Goal: Task Accomplishment & Management: Manage account settings

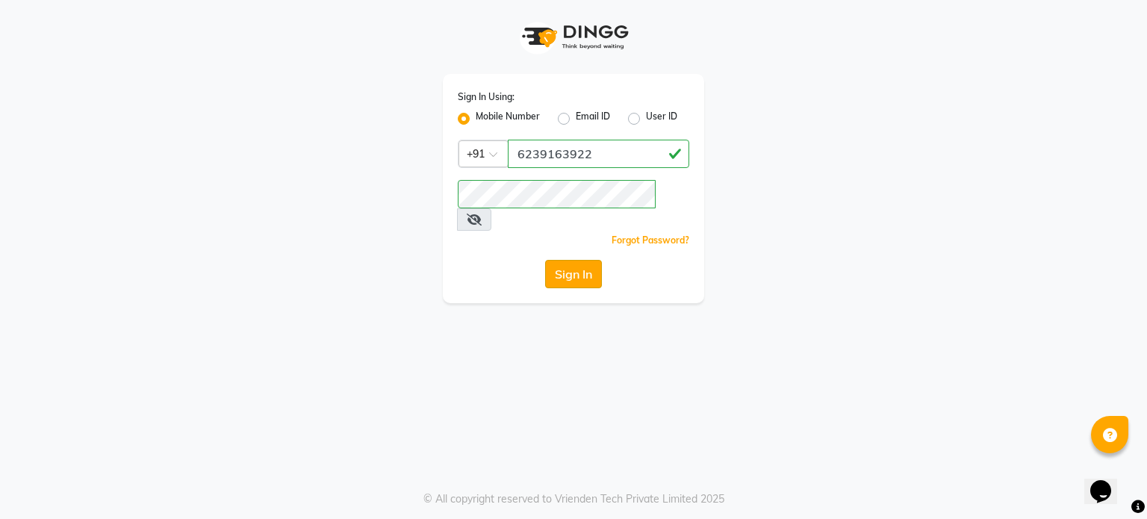
click at [573, 260] on button "Sign In" at bounding box center [573, 274] width 57 height 28
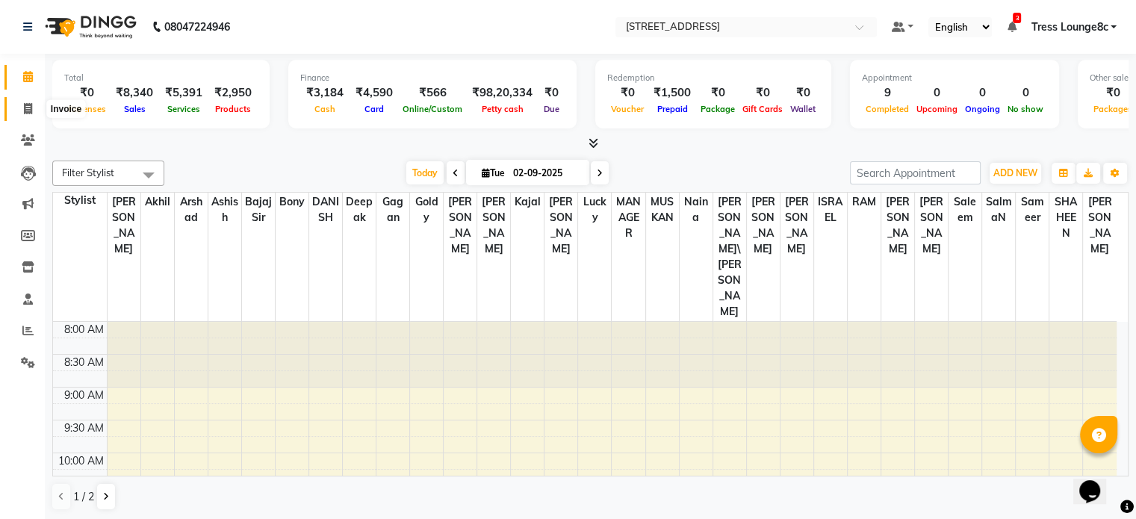
click at [28, 105] on icon at bounding box center [28, 108] width 8 height 11
select select "service"
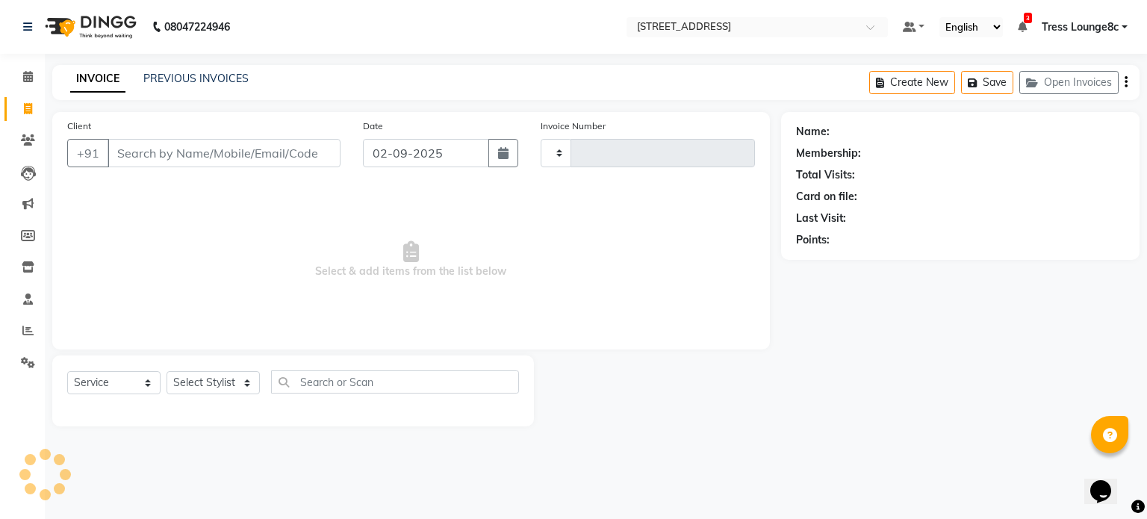
type input "2362"
select select "5703"
click at [227, 78] on link "PREVIOUS INVOICES" at bounding box center [195, 78] width 105 height 13
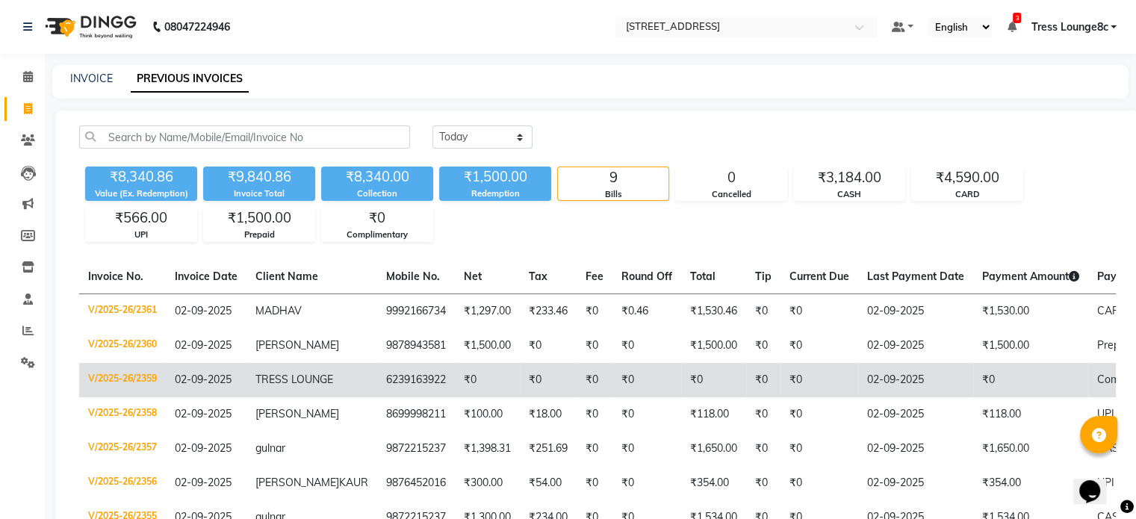
scroll to position [75, 0]
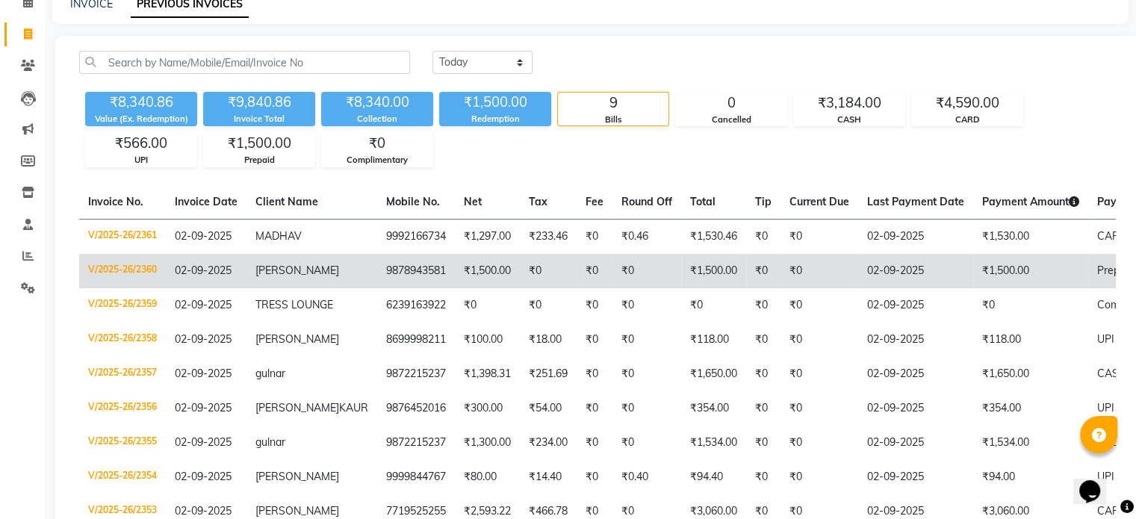
click at [617, 274] on td "₹0" at bounding box center [646, 271] width 69 height 34
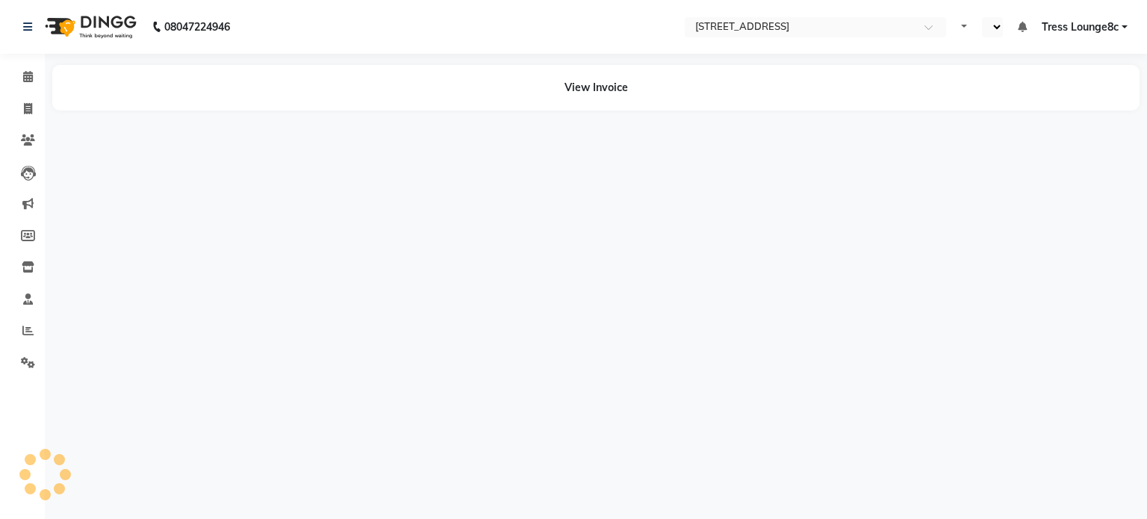
select select "en"
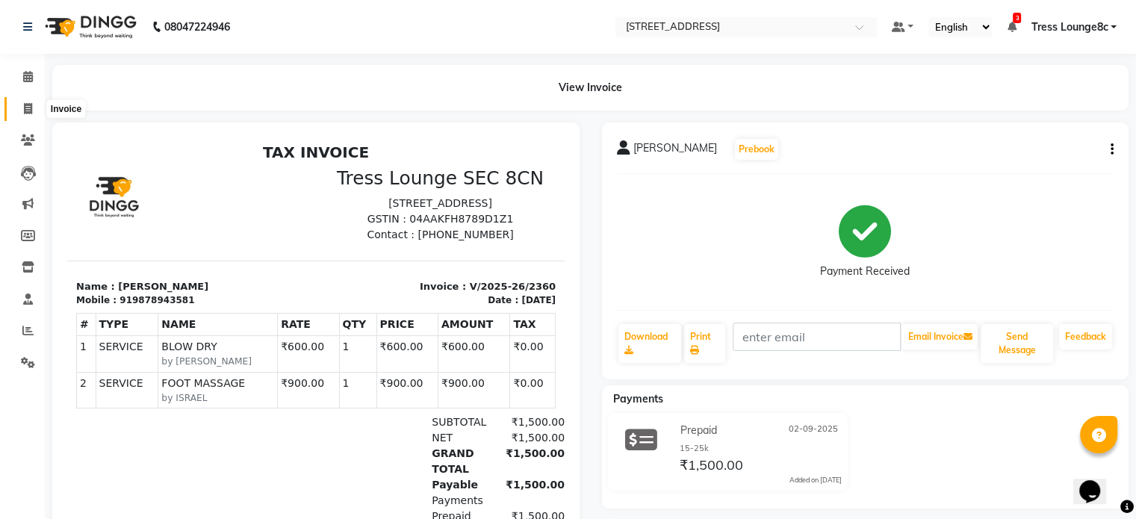
click at [26, 111] on icon at bounding box center [28, 108] width 8 height 11
select select "5703"
select select "service"
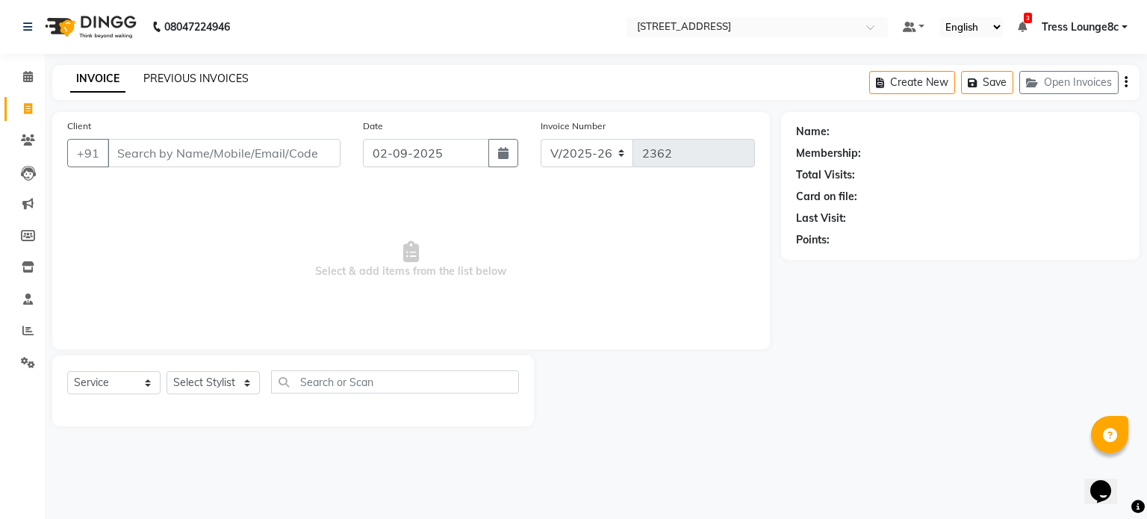
click at [215, 80] on link "PREVIOUS INVOICES" at bounding box center [195, 78] width 105 height 13
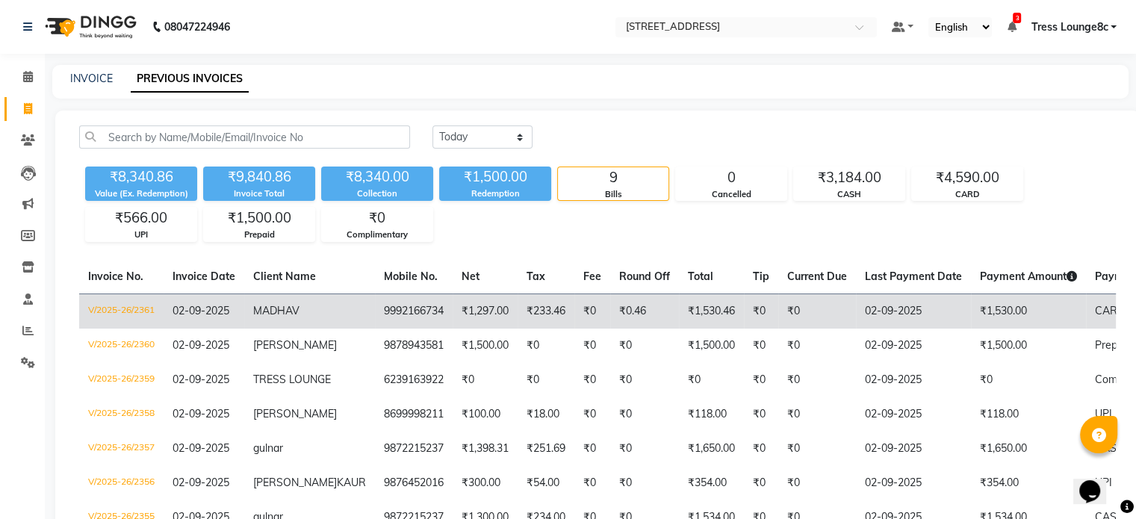
click at [610, 316] on td "₹0.46" at bounding box center [644, 310] width 69 height 35
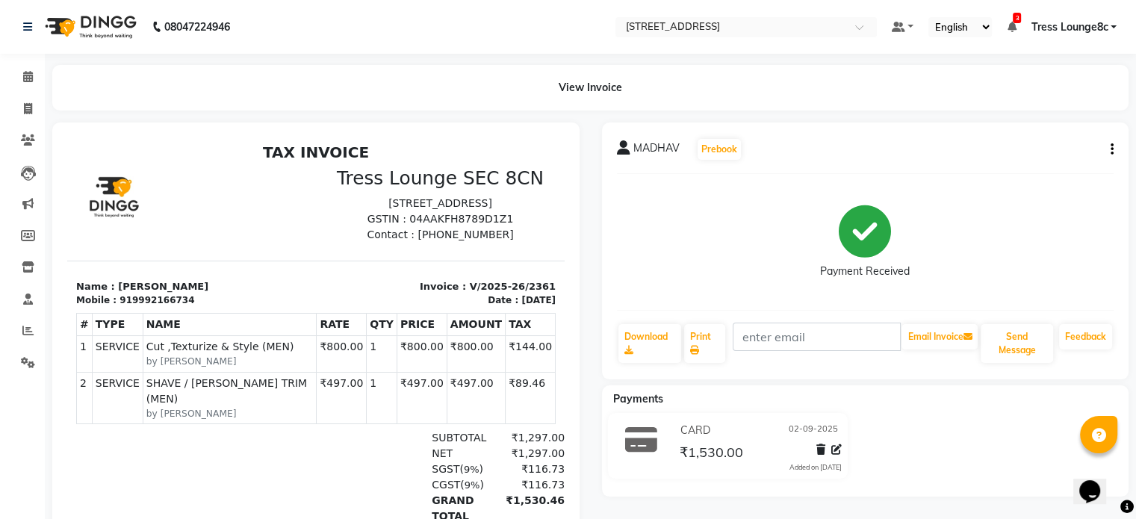
click at [1113, 149] on icon "button" at bounding box center [1111, 149] width 3 height 1
click at [1025, 170] on div "Edit Invoice" at bounding box center [1037, 168] width 102 height 19
select select "service"
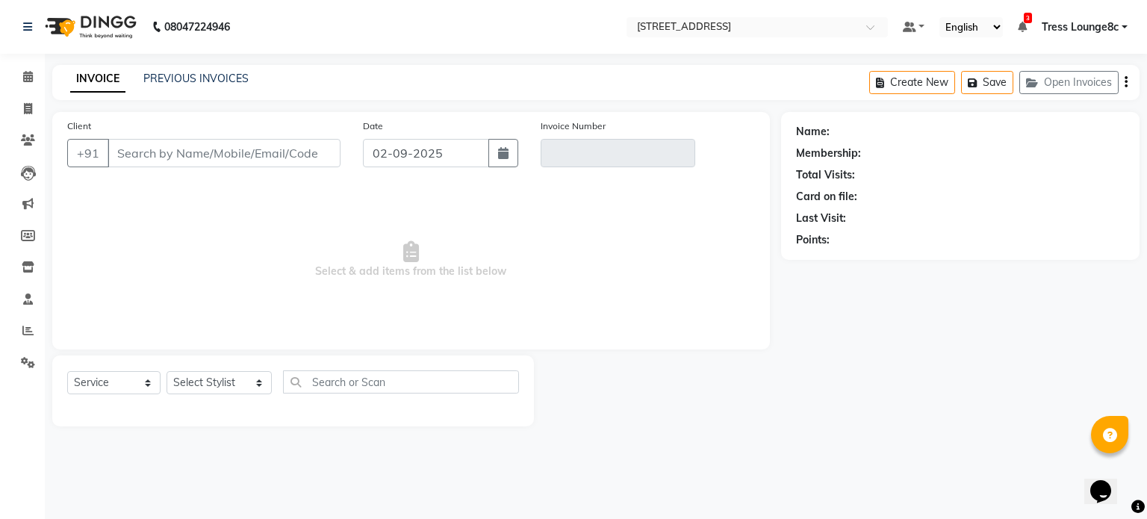
type input "9992166734"
type input "V/2025-26/2361"
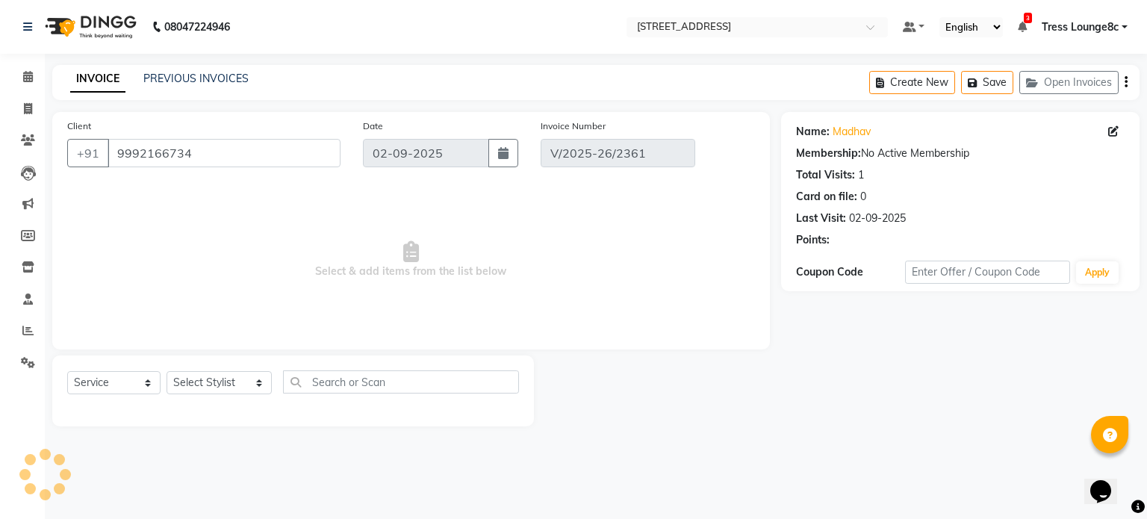
select select "select"
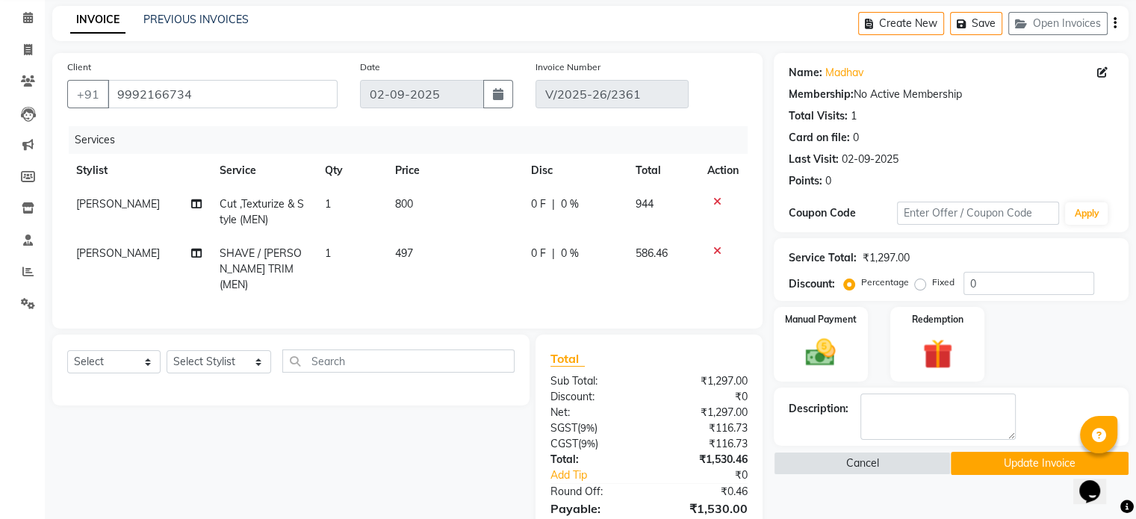
scroll to position [149, 0]
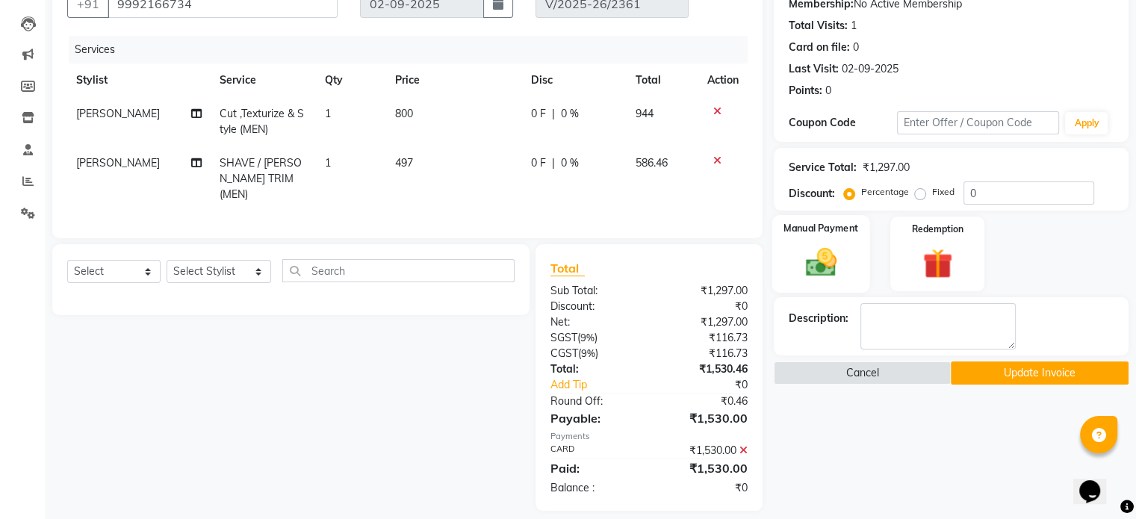
click at [817, 276] on img at bounding box center [820, 263] width 50 height 36
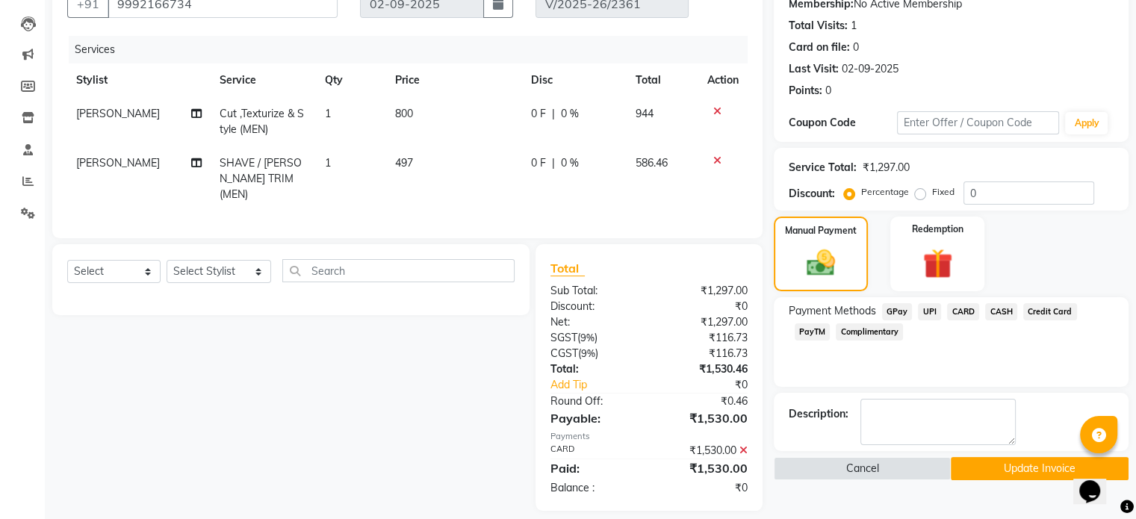
click at [995, 313] on span "CASH" at bounding box center [1001, 311] width 32 height 17
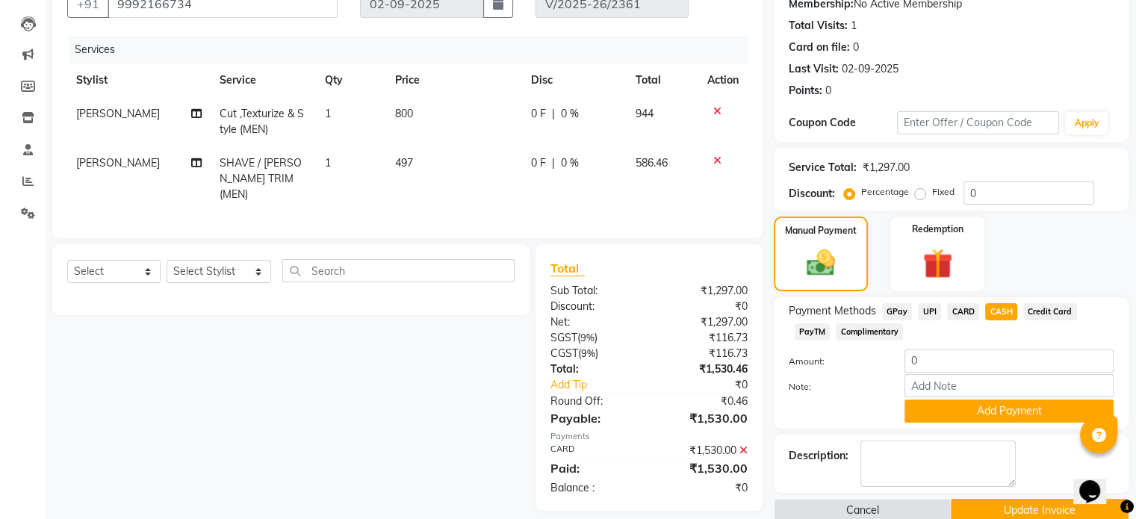
click at [744, 447] on icon at bounding box center [743, 450] width 8 height 10
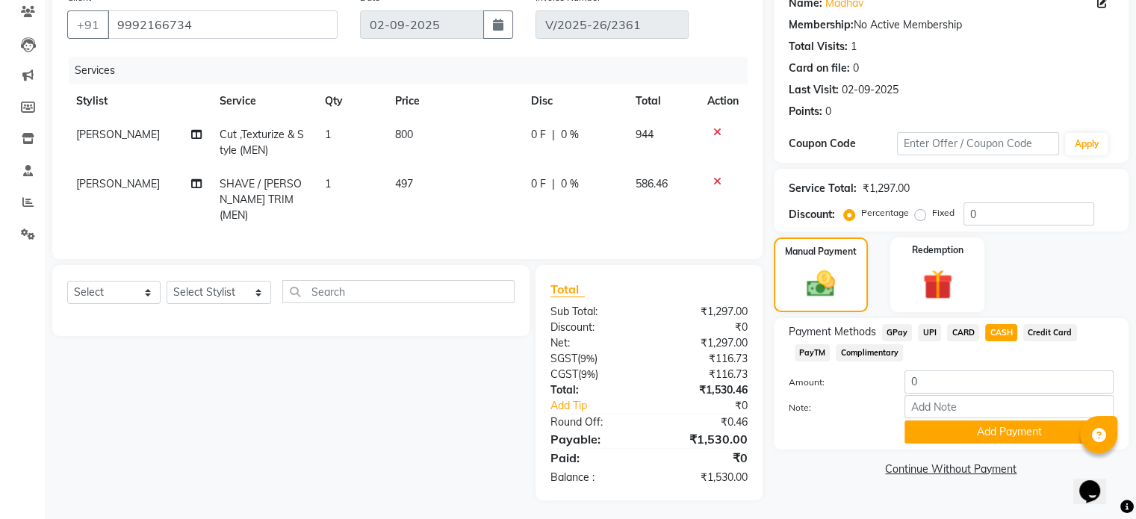
click at [956, 330] on span "CARD" at bounding box center [963, 332] width 32 height 17
type input "1530"
click at [994, 335] on span "CASH" at bounding box center [1001, 332] width 32 height 17
click at [1006, 332] on span "CASH" at bounding box center [1001, 332] width 32 height 17
click at [1002, 332] on span "CASH" at bounding box center [1001, 332] width 32 height 17
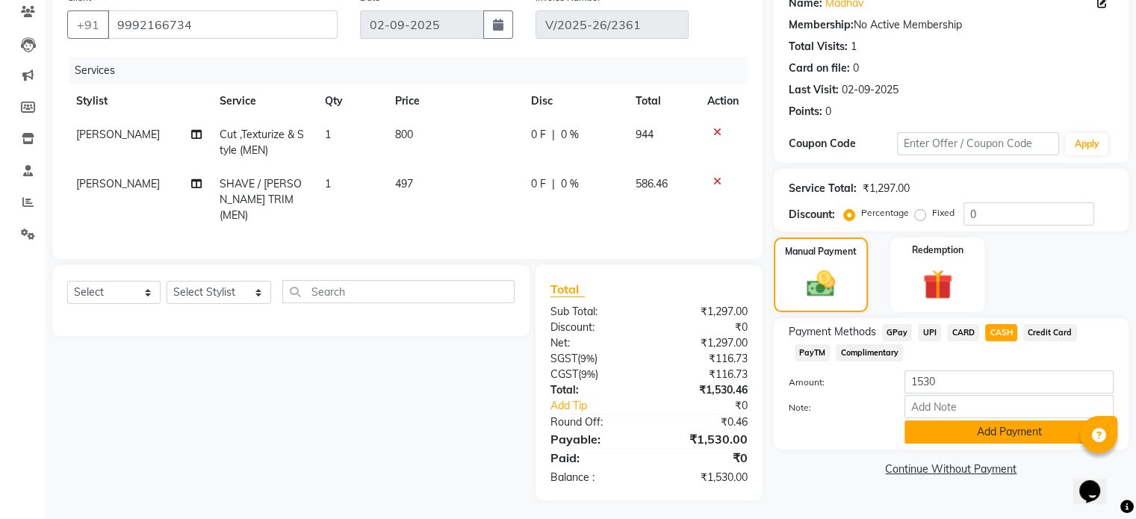
click at [999, 435] on button "Add Payment" at bounding box center [1008, 431] width 209 height 23
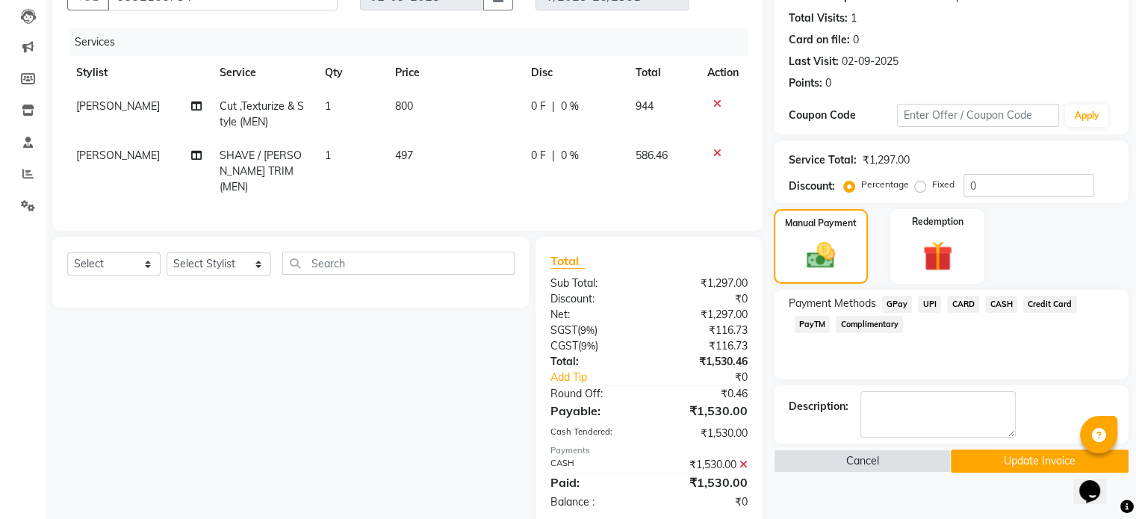
scroll to position [181, 0]
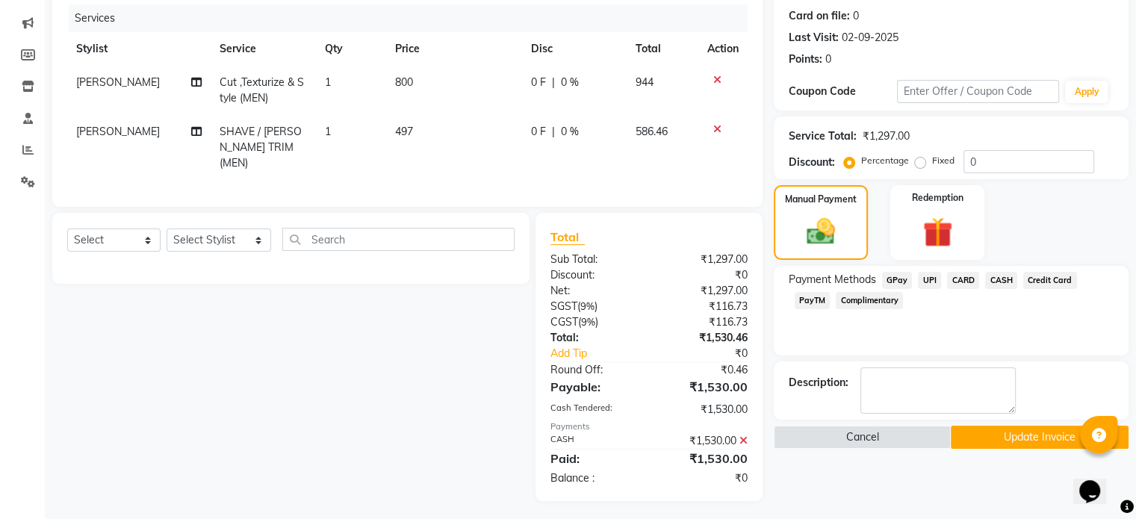
click at [1043, 438] on button "Update Invoice" at bounding box center [1040, 437] width 178 height 23
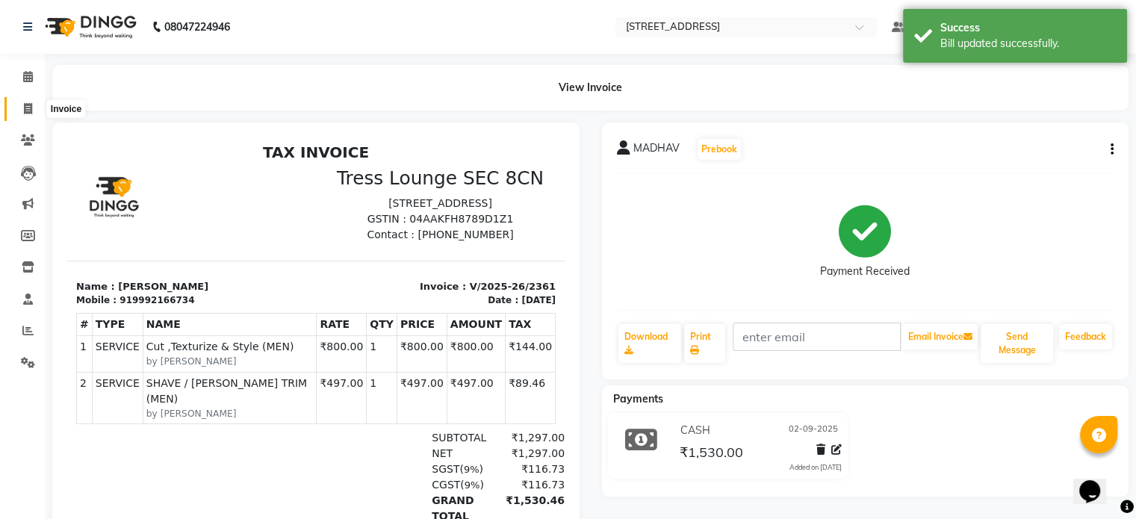
click at [30, 102] on span at bounding box center [28, 109] width 26 height 17
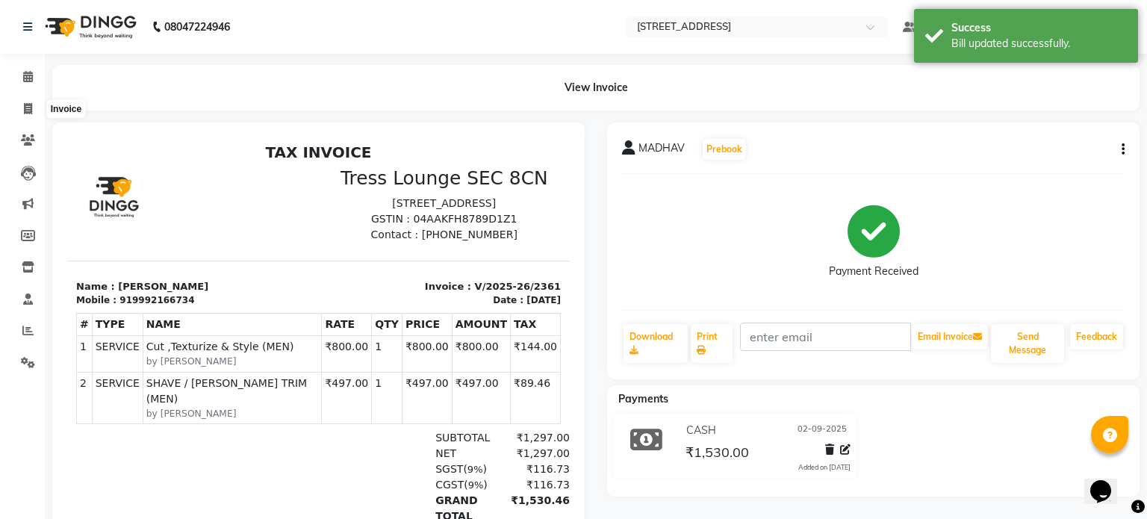
select select "5703"
select select "service"
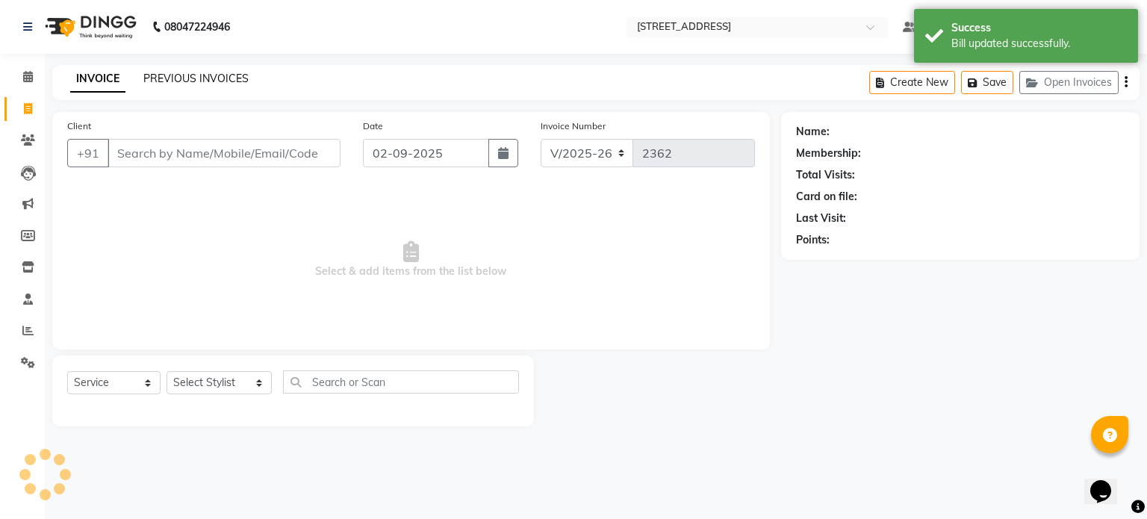
click at [205, 77] on link "PREVIOUS INVOICES" at bounding box center [195, 78] width 105 height 13
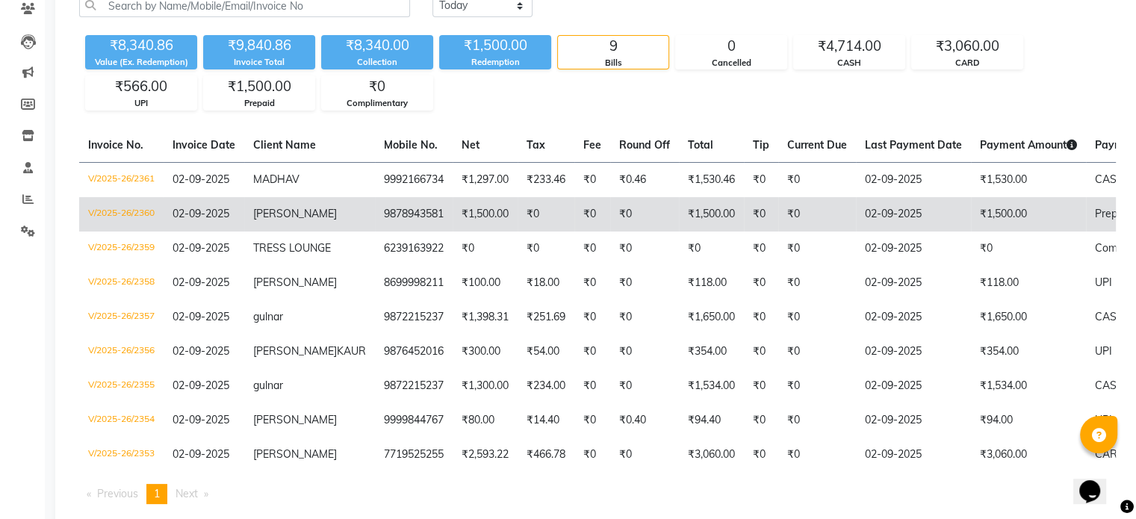
scroll to position [149, 0]
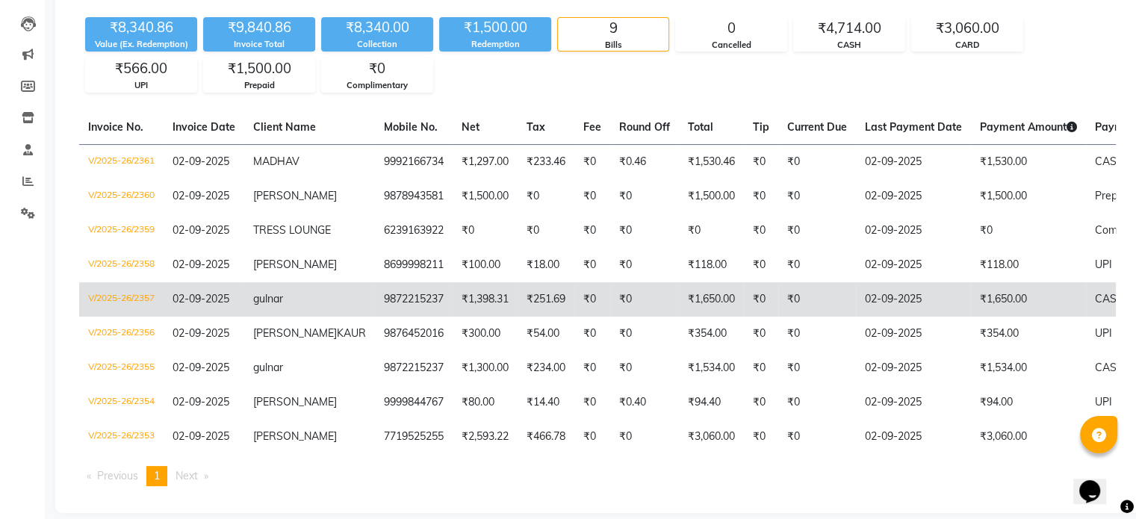
click at [626, 316] on td "₹0" at bounding box center [644, 299] width 69 height 34
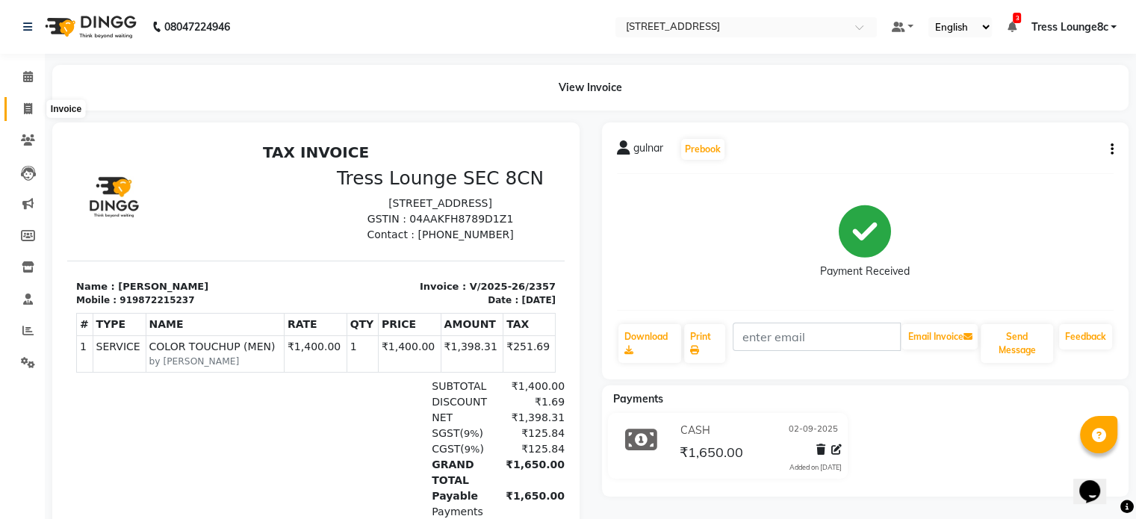
click at [27, 112] on icon at bounding box center [28, 108] width 8 height 11
select select "5703"
select select "service"
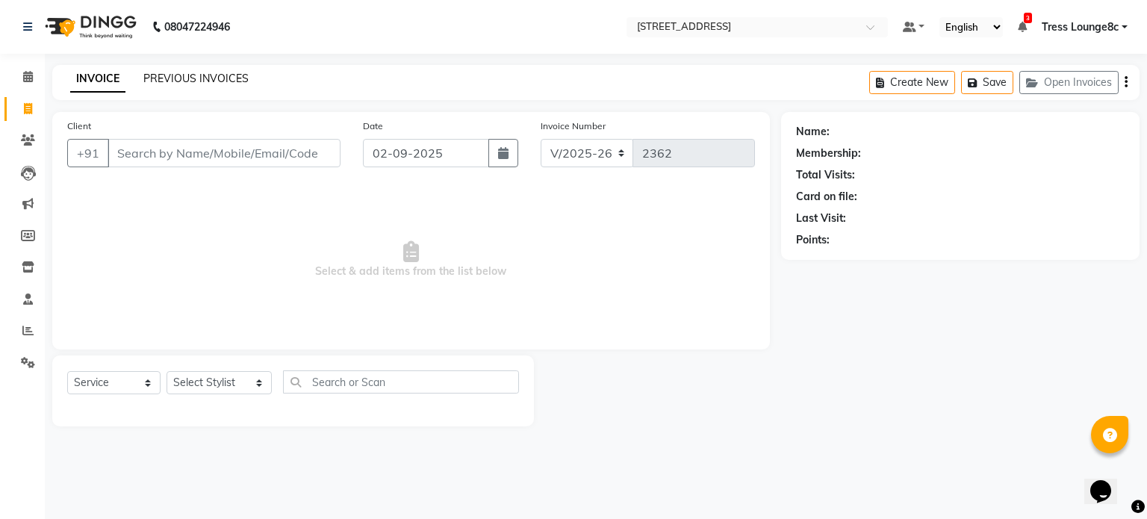
click at [209, 78] on link "PREVIOUS INVOICES" at bounding box center [195, 78] width 105 height 13
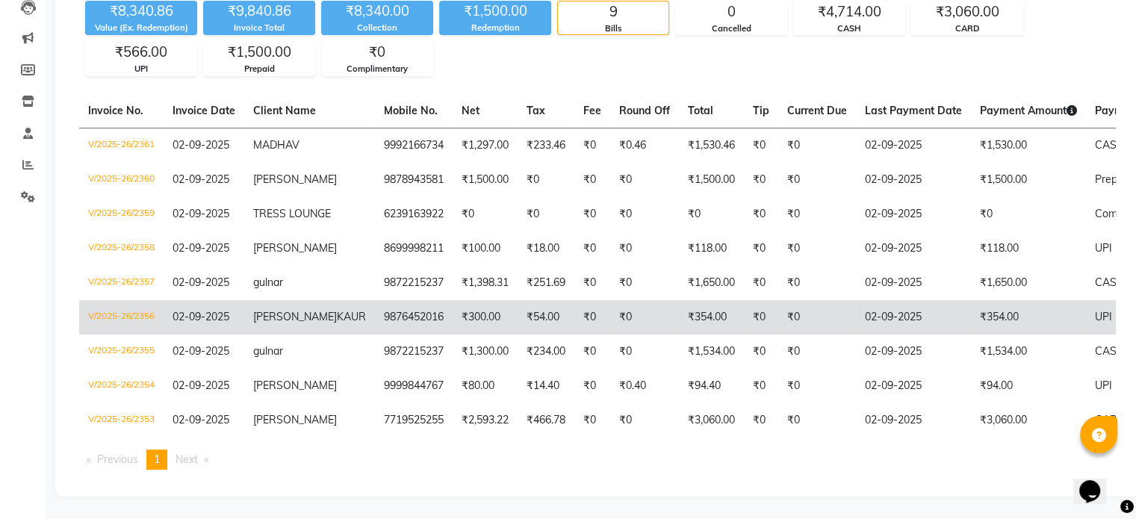
scroll to position [207, 0]
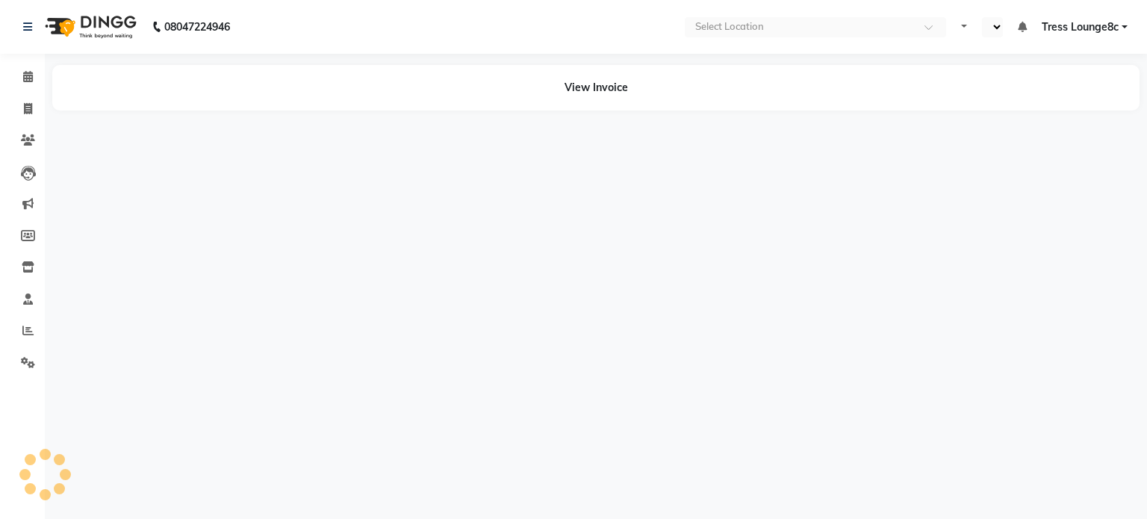
select select "en"
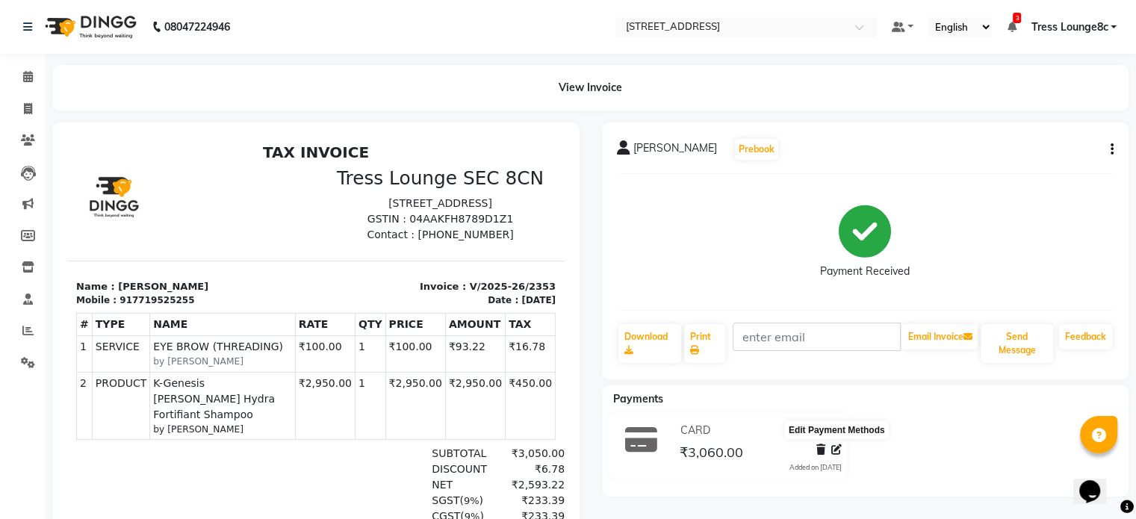
click at [837, 449] on icon at bounding box center [836, 449] width 10 height 10
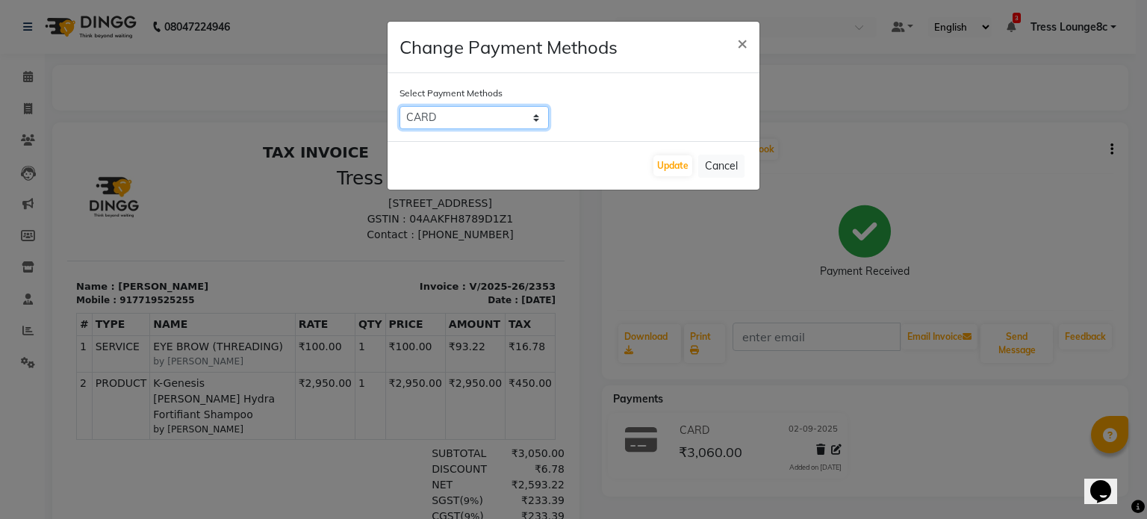
click at [456, 116] on select "GPay UPI CARD CASH Credit Card PayTM Complimentary" at bounding box center [473, 117] width 149 height 23
select select "1"
click at [399, 106] on select "GPay UPI CARD CASH Credit Card PayTM Complimentary" at bounding box center [473, 117] width 149 height 23
click at [671, 164] on button "Update" at bounding box center [672, 165] width 39 height 21
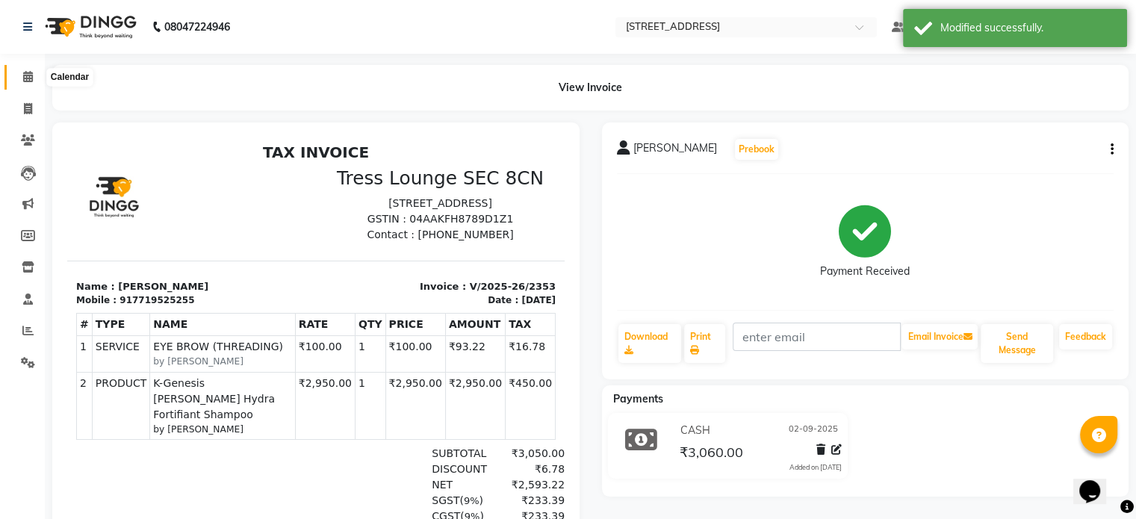
click at [25, 77] on icon at bounding box center [28, 76] width 10 height 11
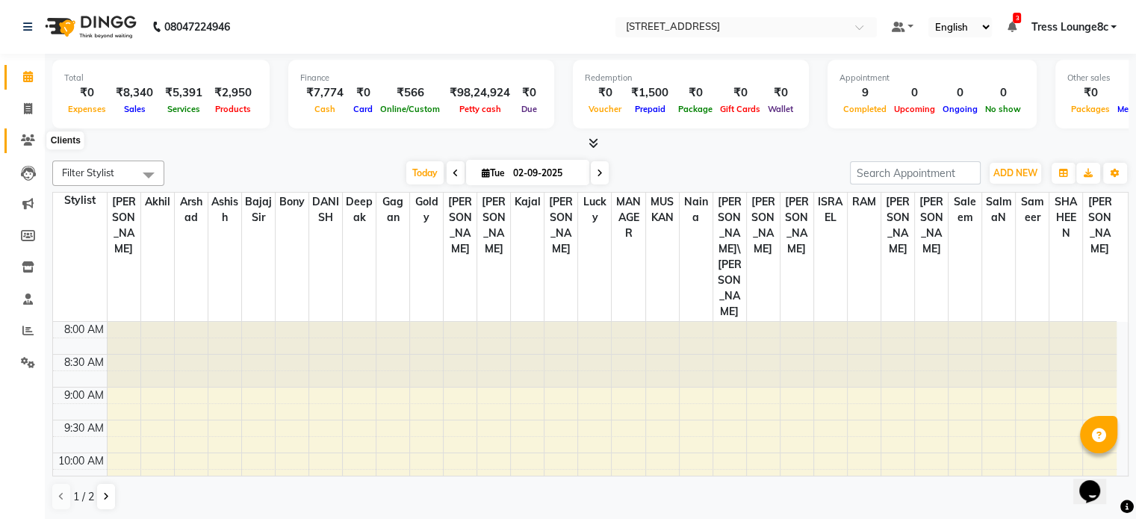
click at [27, 139] on icon at bounding box center [28, 139] width 14 height 11
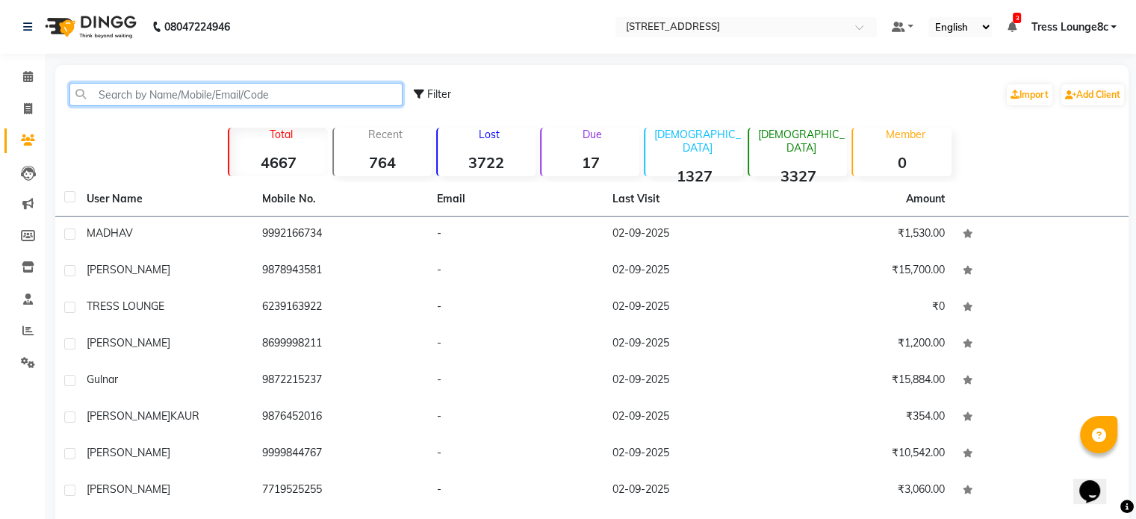
click at [172, 97] on input "text" at bounding box center [235, 94] width 333 height 23
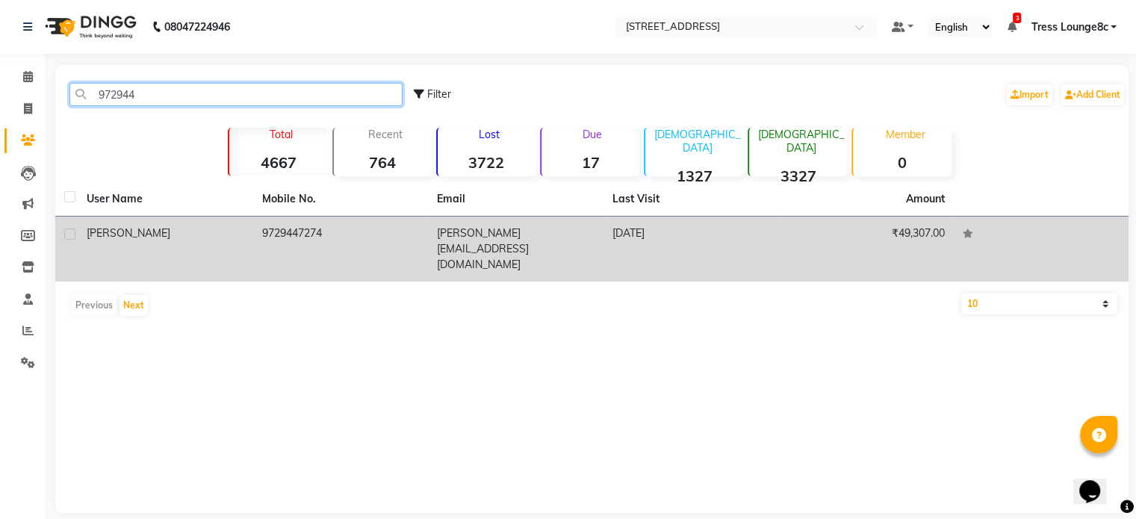
type input "972944"
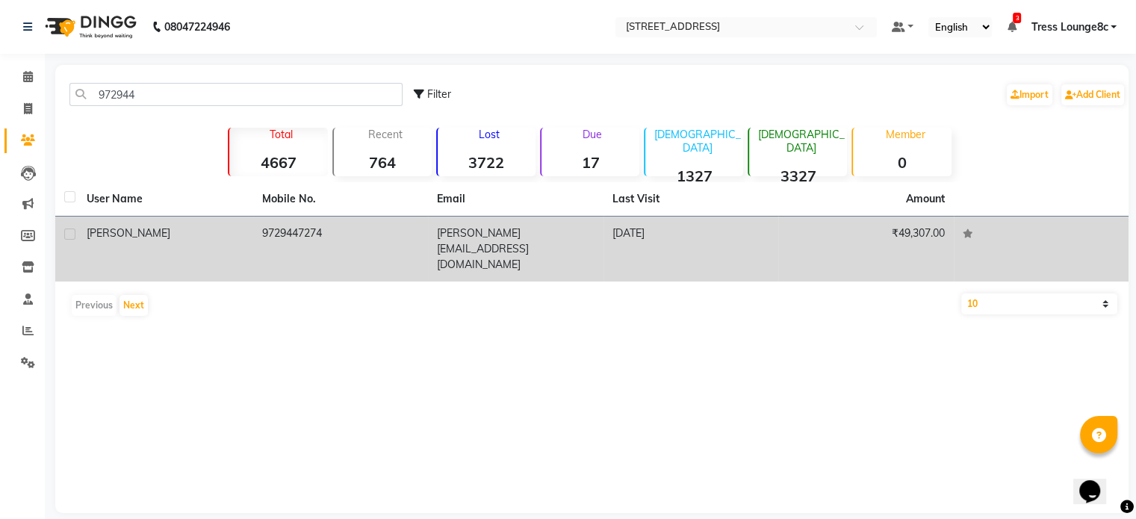
click at [334, 231] on td "9729447274" at bounding box center [340, 249] width 175 height 65
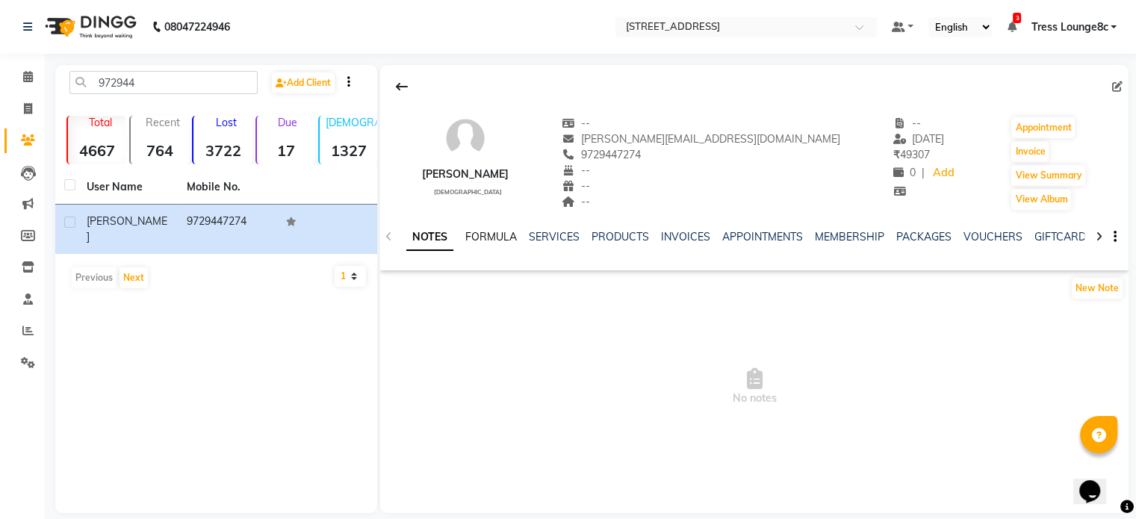
click at [491, 235] on link "FORMULA" at bounding box center [491, 236] width 52 height 13
click at [544, 234] on link "SERVICES" at bounding box center [552, 236] width 51 height 13
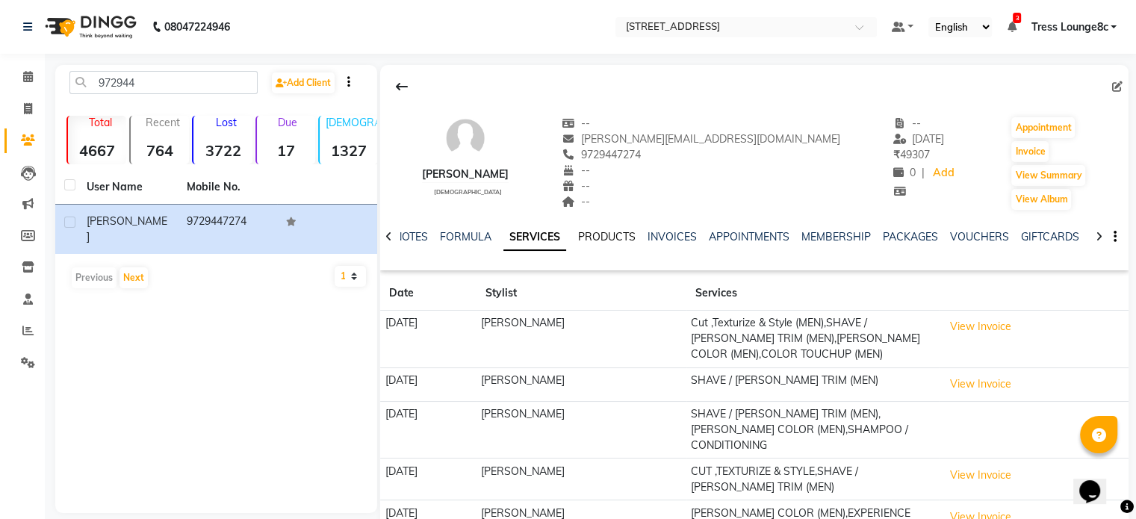
click at [609, 238] on link "PRODUCTS" at bounding box center [606, 236] width 57 height 13
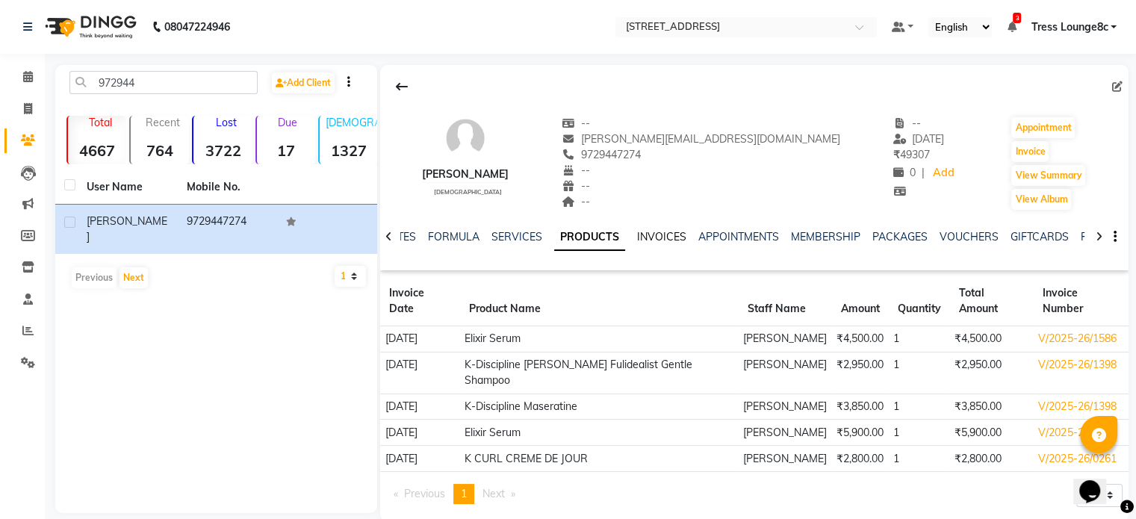
click at [642, 236] on link "INVOICES" at bounding box center [661, 236] width 49 height 13
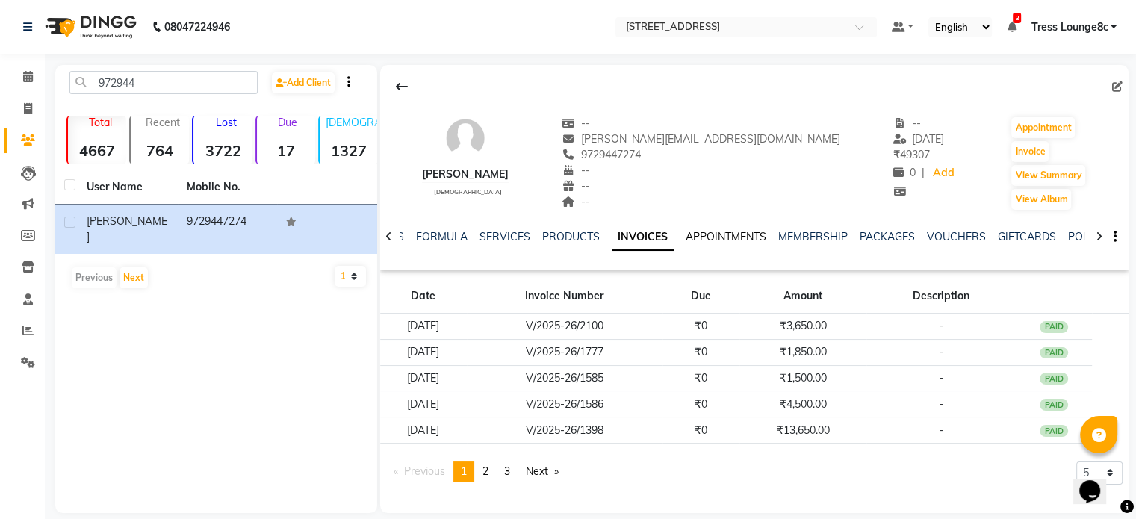
click at [710, 238] on link "APPOINTMENTS" at bounding box center [725, 236] width 81 height 13
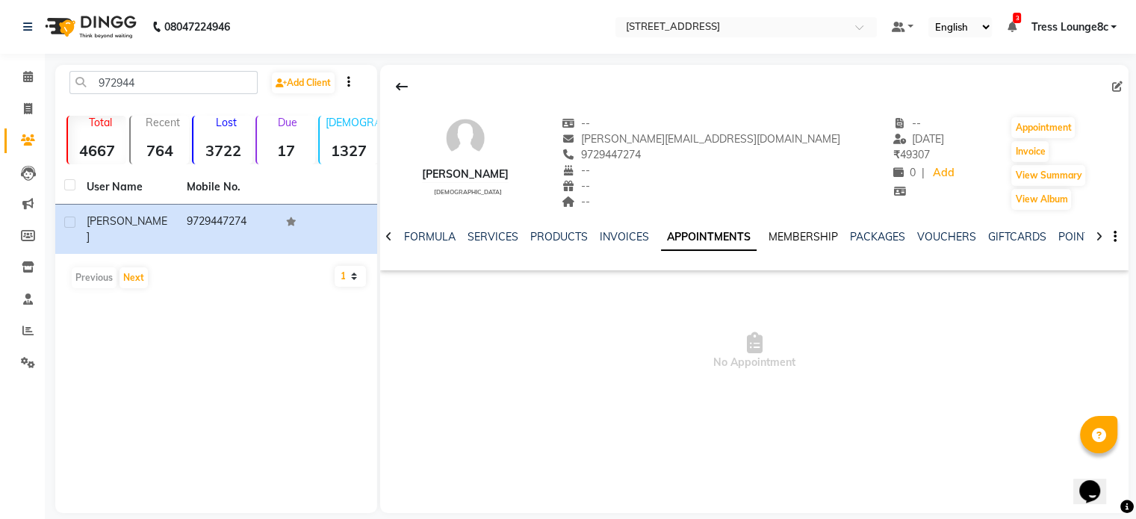
click at [805, 238] on link "MEMBERSHIP" at bounding box center [802, 236] width 69 height 13
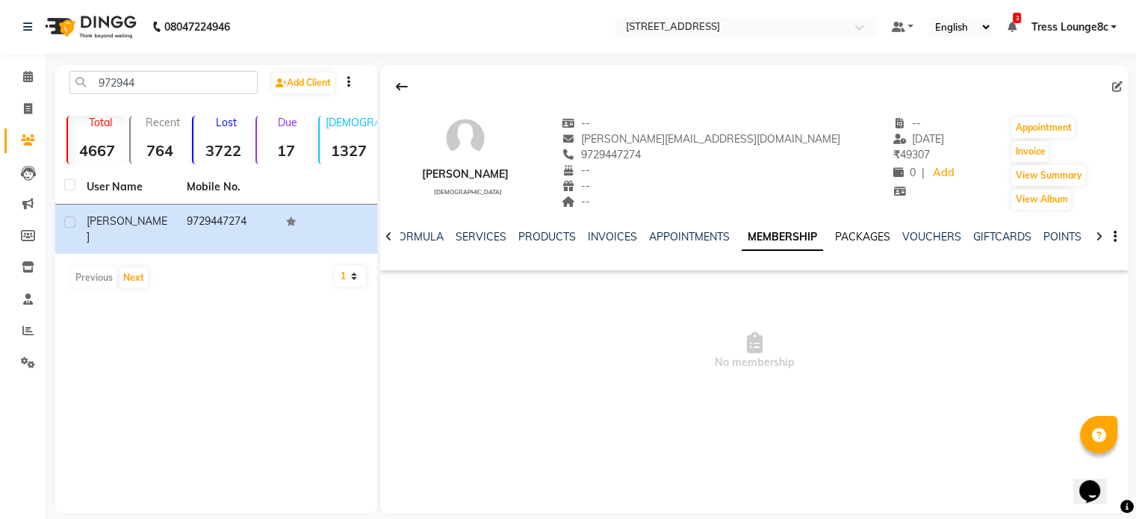
click at [853, 235] on link "PACKAGES" at bounding box center [862, 236] width 55 height 13
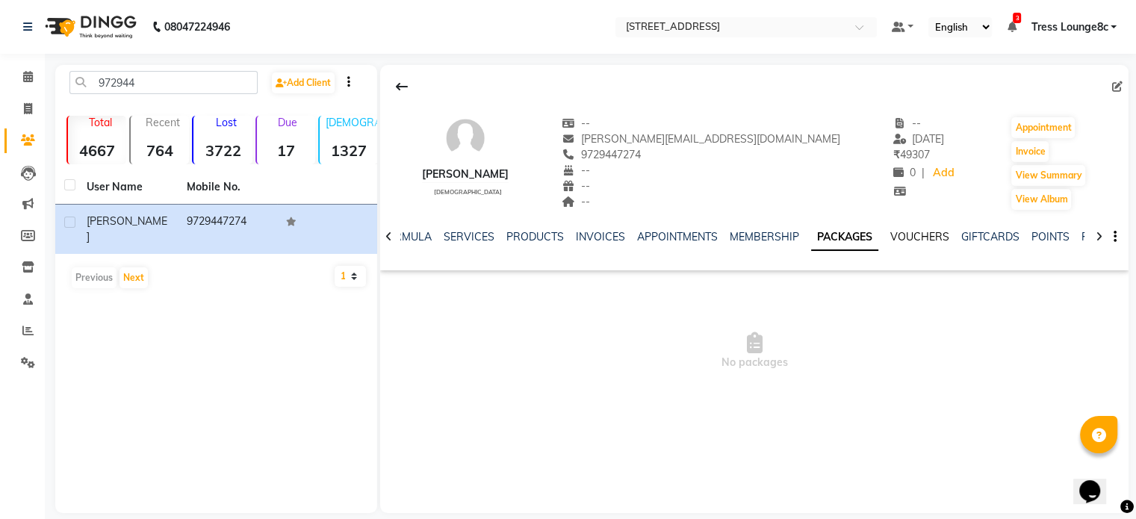
click at [905, 237] on link "VOUCHERS" at bounding box center [919, 236] width 59 height 13
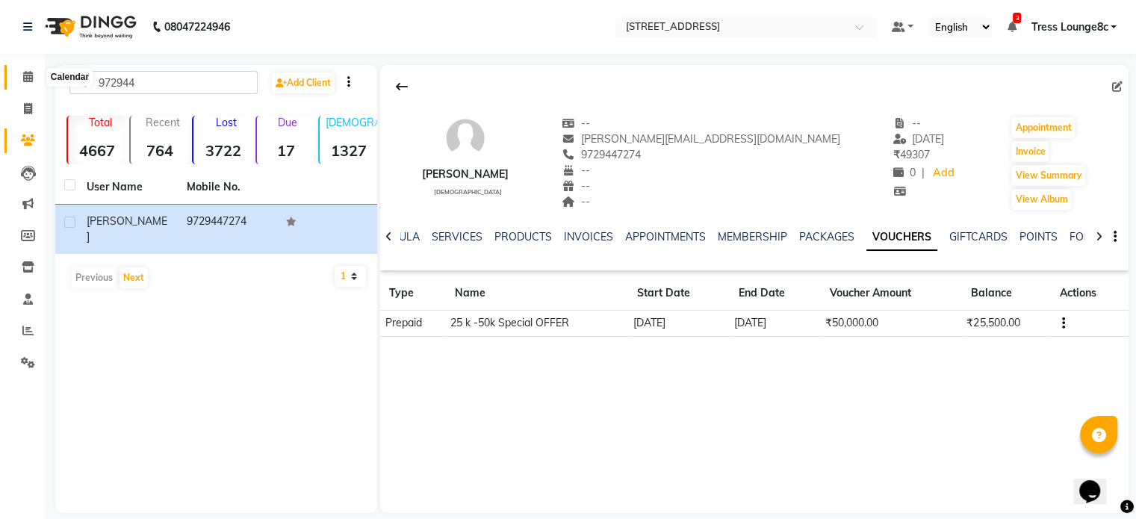
click at [27, 80] on icon at bounding box center [28, 76] width 10 height 11
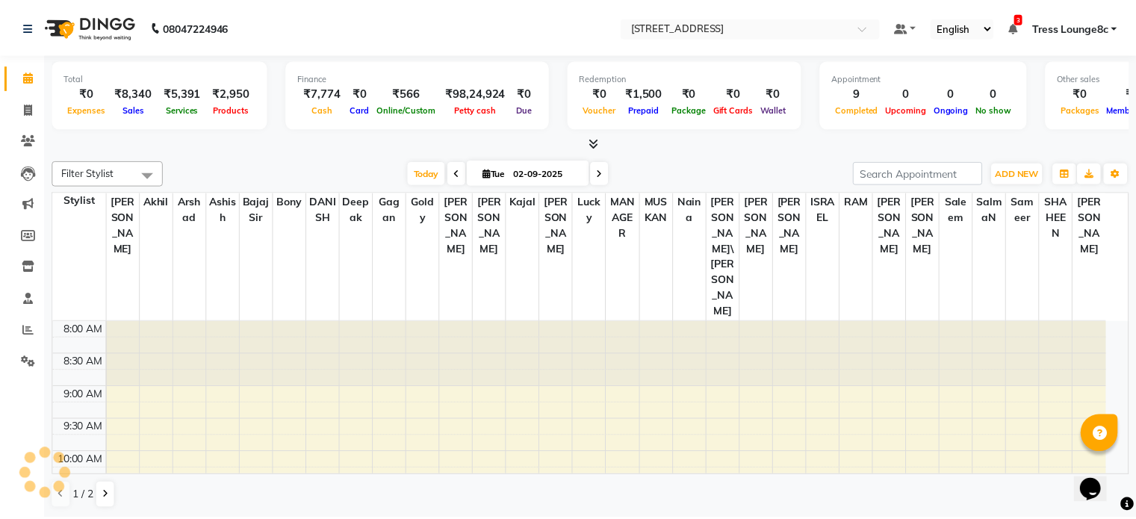
scroll to position [550, 0]
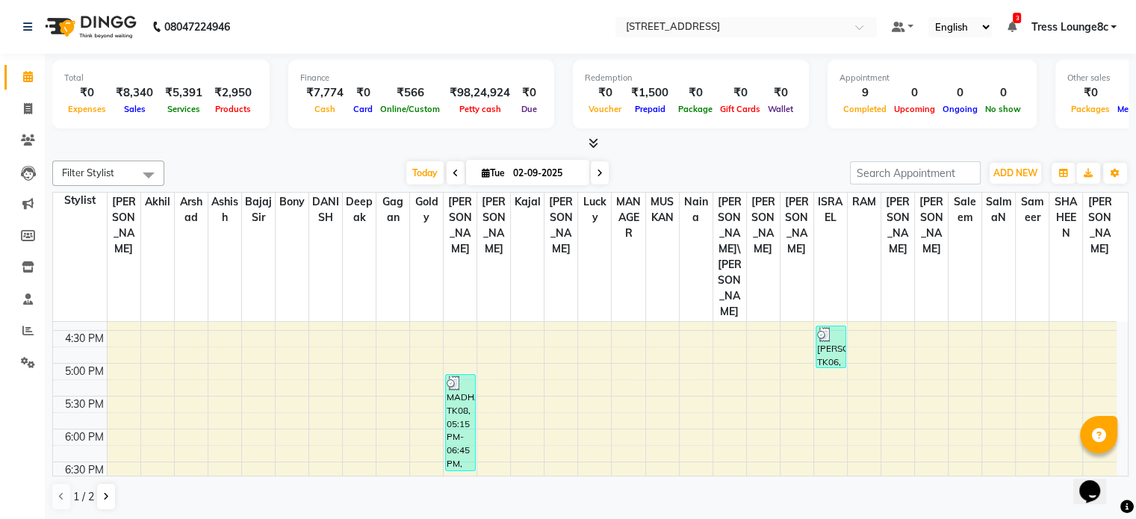
click at [231, 412] on div "8:00 AM 8:30 AM 9:00 AM 9:30 AM 10:00 AM 10:30 AM 11:00 AM 11:30 AM 12:00 PM 12…" at bounding box center [584, 198] width 1063 height 853
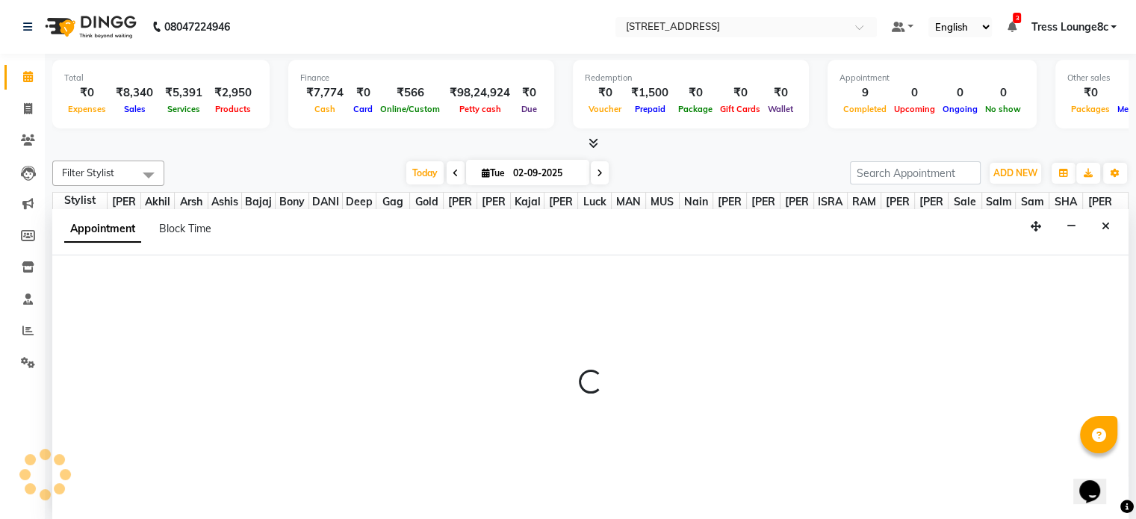
scroll to position [0, 0]
select select "52455"
select select "1170"
select select "tentative"
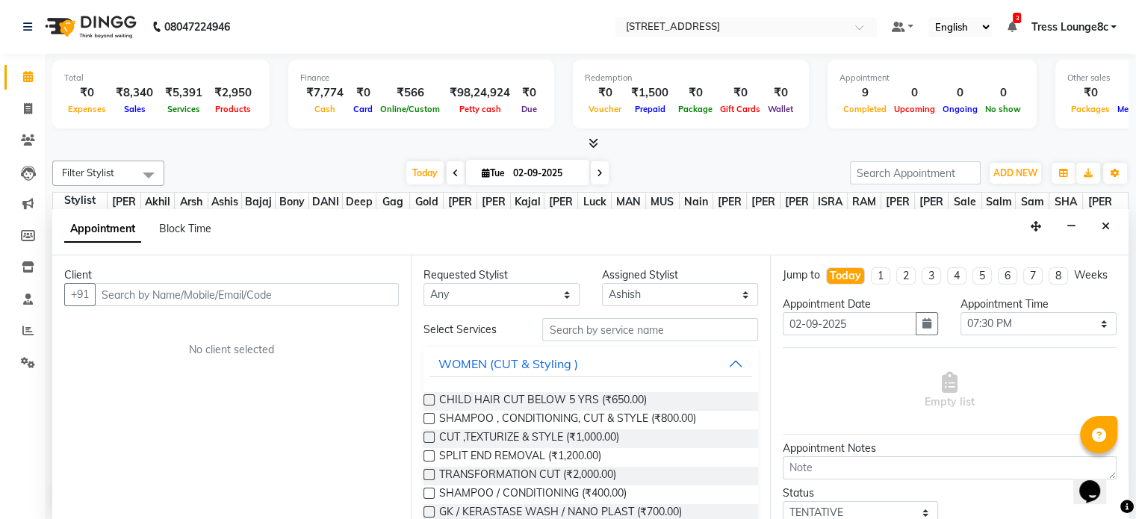
click at [225, 291] on input "text" at bounding box center [247, 294] width 304 height 23
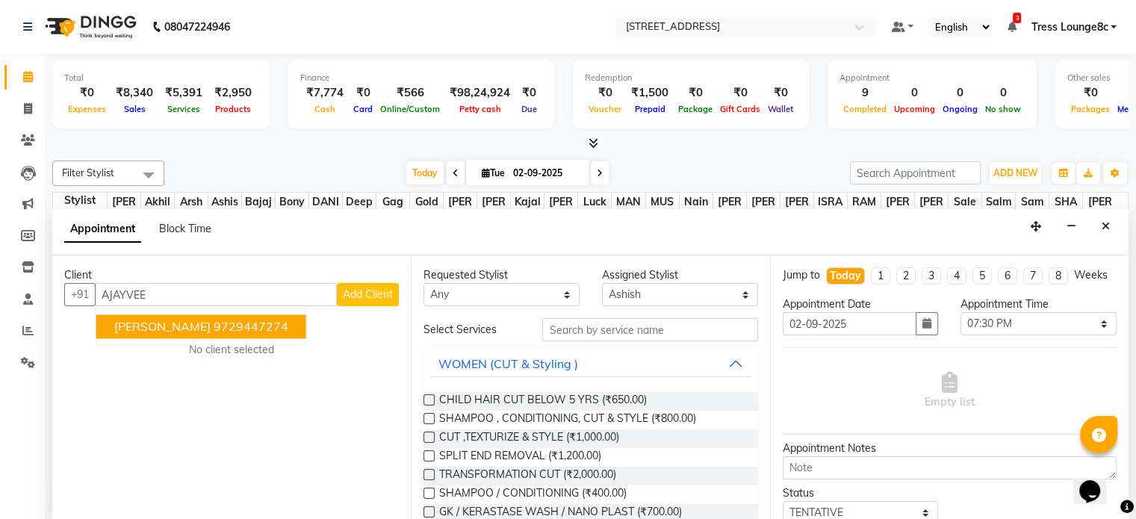
click at [230, 326] on ngb-highlight "9729447274" at bounding box center [251, 327] width 75 height 15
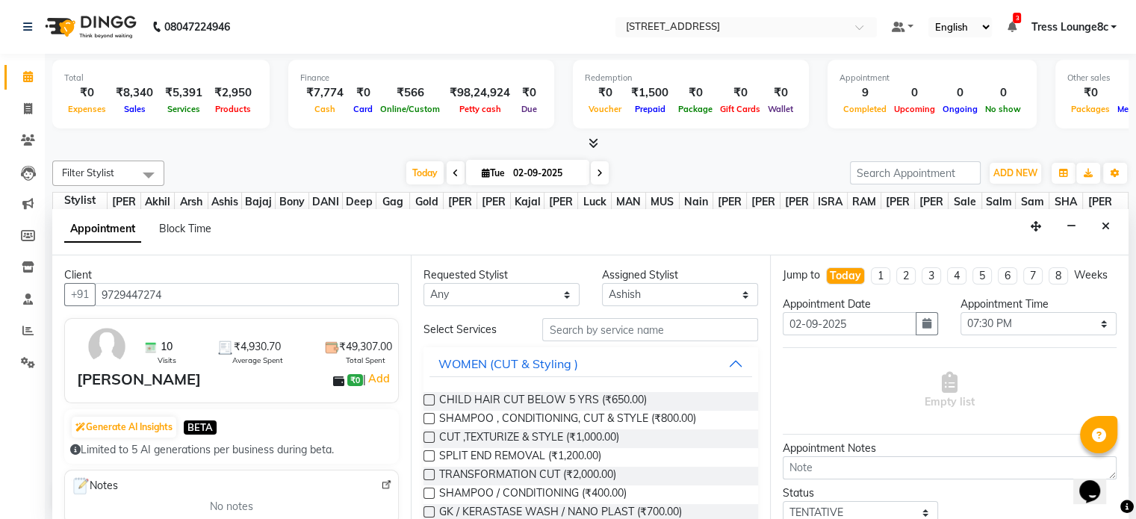
type input "9729447274"
drag, startPoint x: 637, startPoint y: 290, endPoint x: 643, endPoint y: 282, distance: 10.2
click at [637, 290] on select "Select Aamir akhil Angel Anju Arshad Ashish Bajaj sir Bony DANISH Deepak Dhrish…" at bounding box center [680, 294] width 156 height 23
select select "39101"
click at [602, 283] on select "Select Aamir akhil Angel Anju Arshad Ashish Bajaj sir Bony DANISH Deepak Dhrish…" at bounding box center [680, 294] width 156 height 23
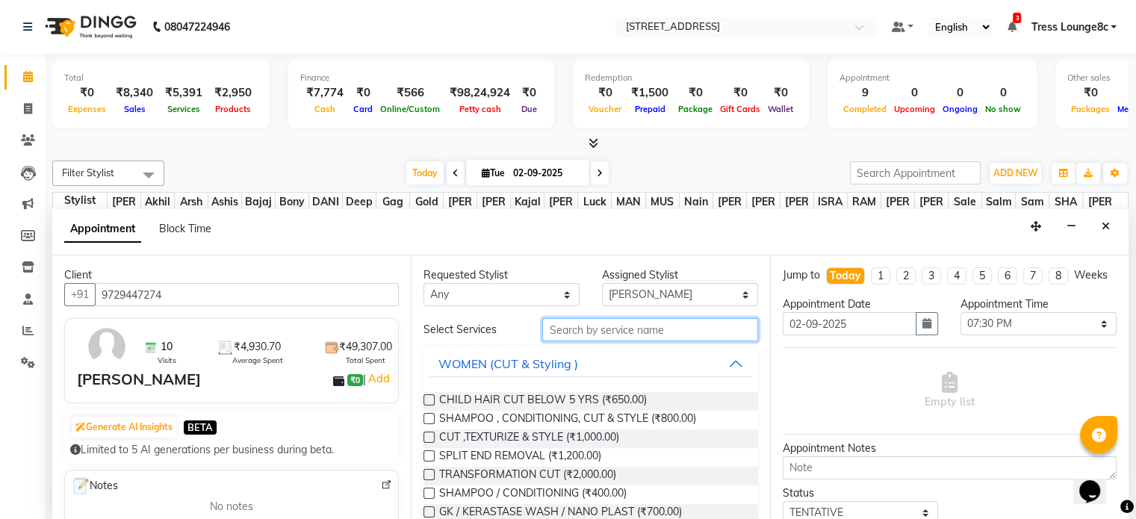
click at [599, 328] on input "text" at bounding box center [649, 329] width 215 height 23
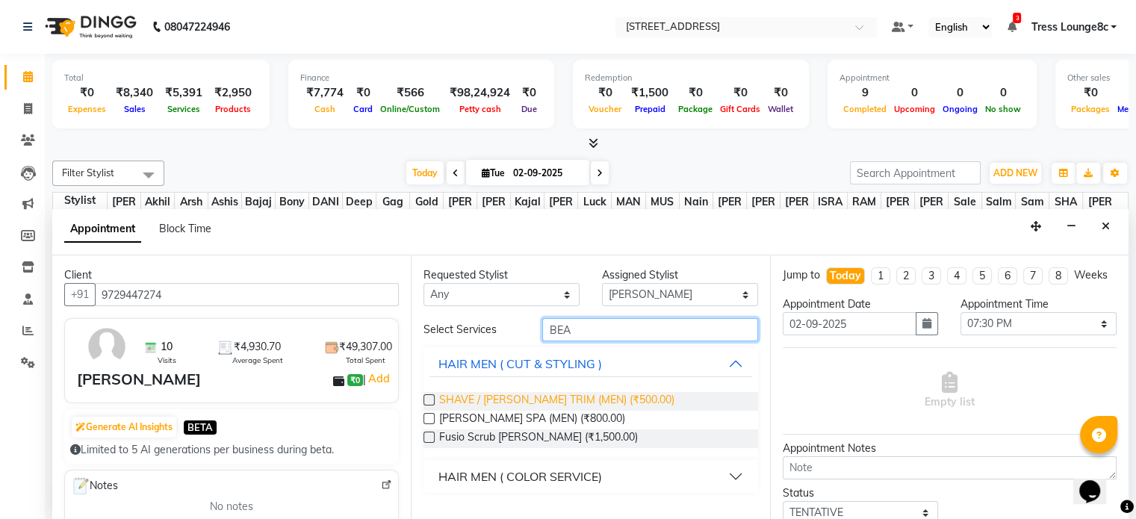
type input "BEA"
click at [605, 398] on span "SHAVE / BEARD TRIM (MEN) (₹500.00)" at bounding box center [556, 401] width 235 height 19
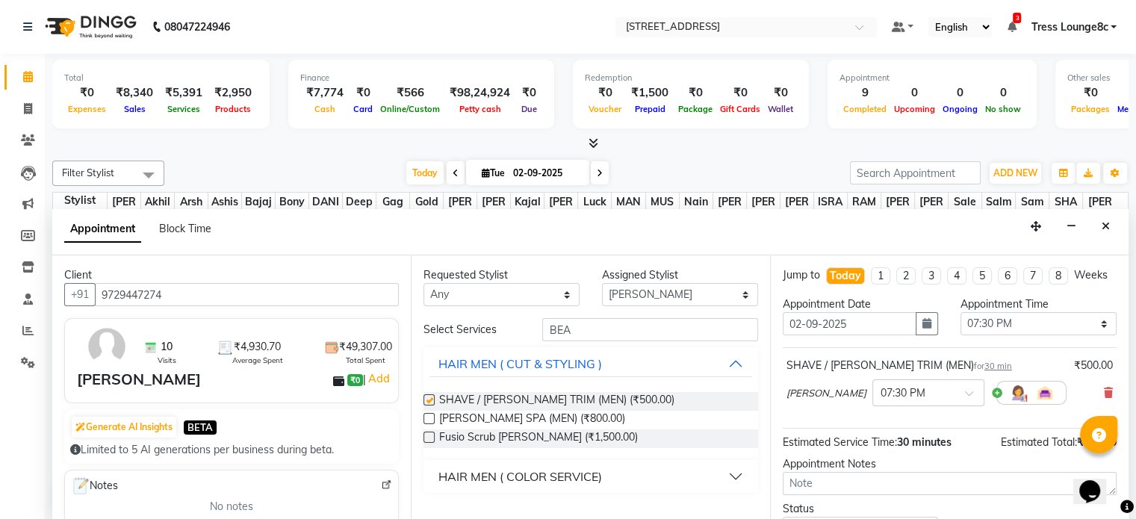
checkbox input "false"
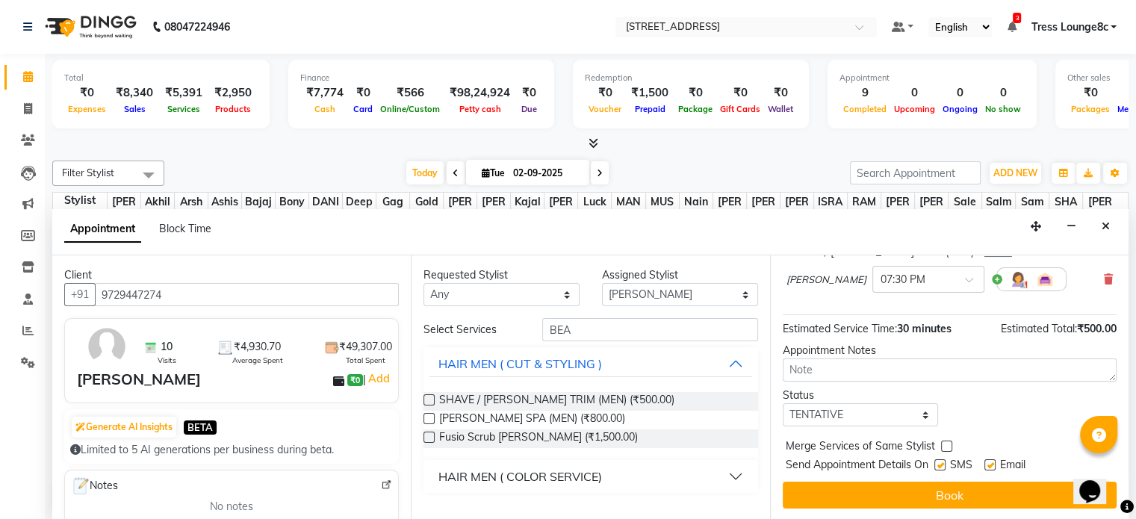
scroll to position [127, 0]
click at [859, 410] on select "Select TENTATIVE CONFIRM CHECK-IN UPCOMING" at bounding box center [861, 414] width 156 height 23
select select "confirm booking"
click at [783, 403] on select "Select TENTATIVE CONFIRM CHECK-IN UPCOMING" at bounding box center [861, 414] width 156 height 23
click at [941, 462] on label at bounding box center [939, 464] width 11 height 11
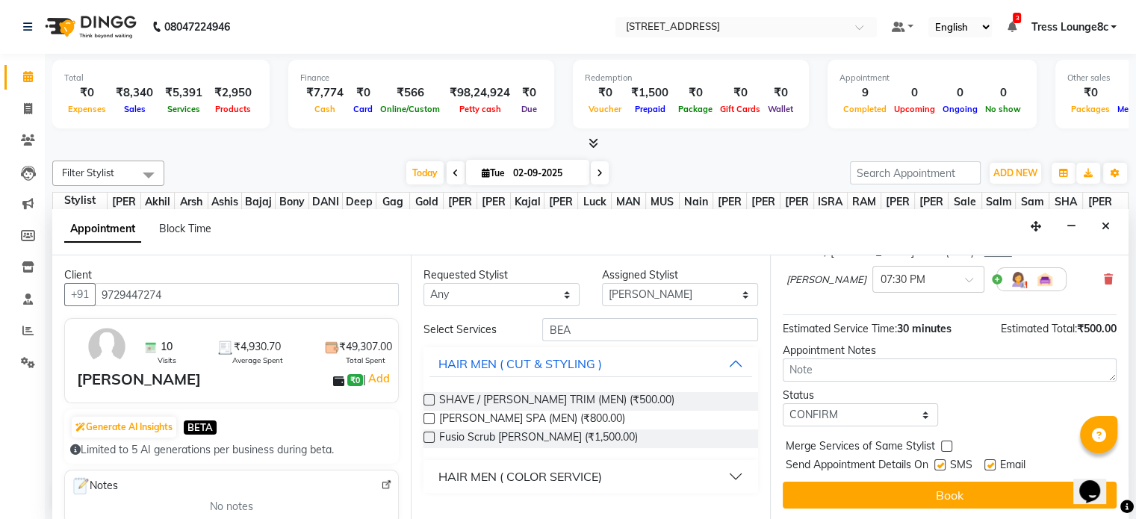
click at [941, 462] on input "checkbox" at bounding box center [939, 466] width 10 height 10
checkbox input "false"
click at [948, 447] on label at bounding box center [946, 446] width 11 height 11
click at [948, 447] on input "checkbox" at bounding box center [946, 448] width 10 height 10
checkbox input "true"
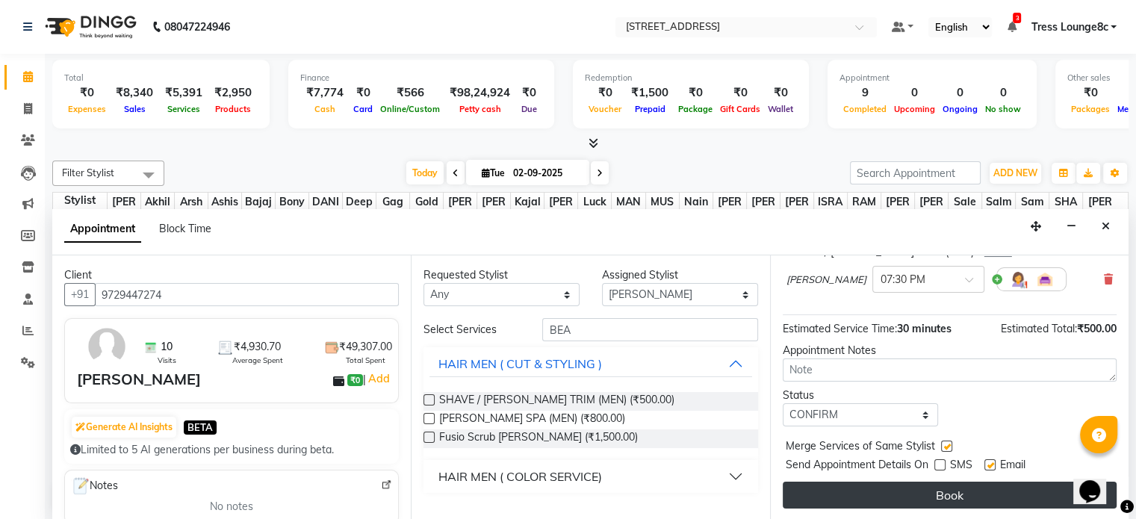
click at [972, 492] on button "Book" at bounding box center [950, 495] width 334 height 27
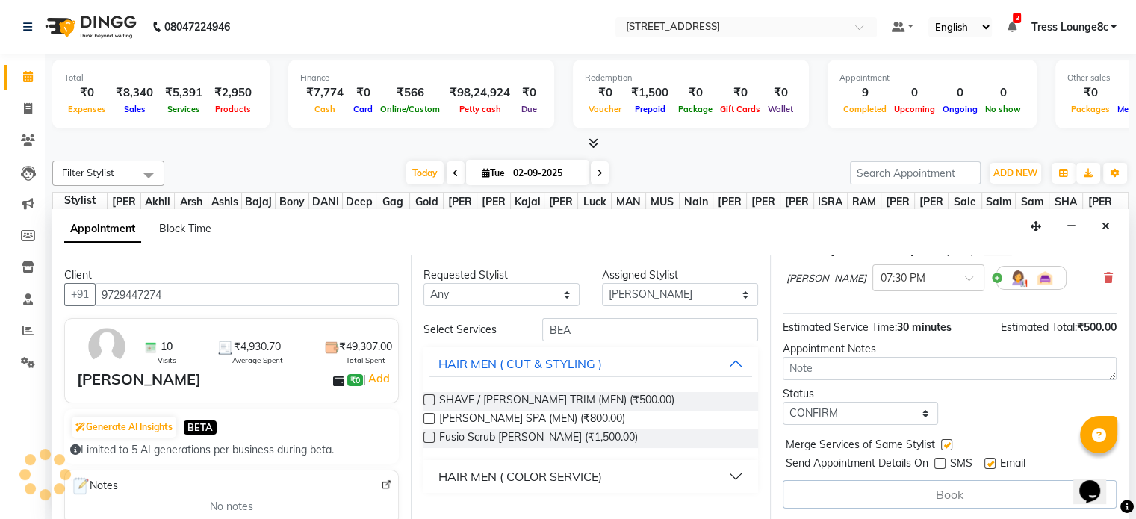
scroll to position [0, 0]
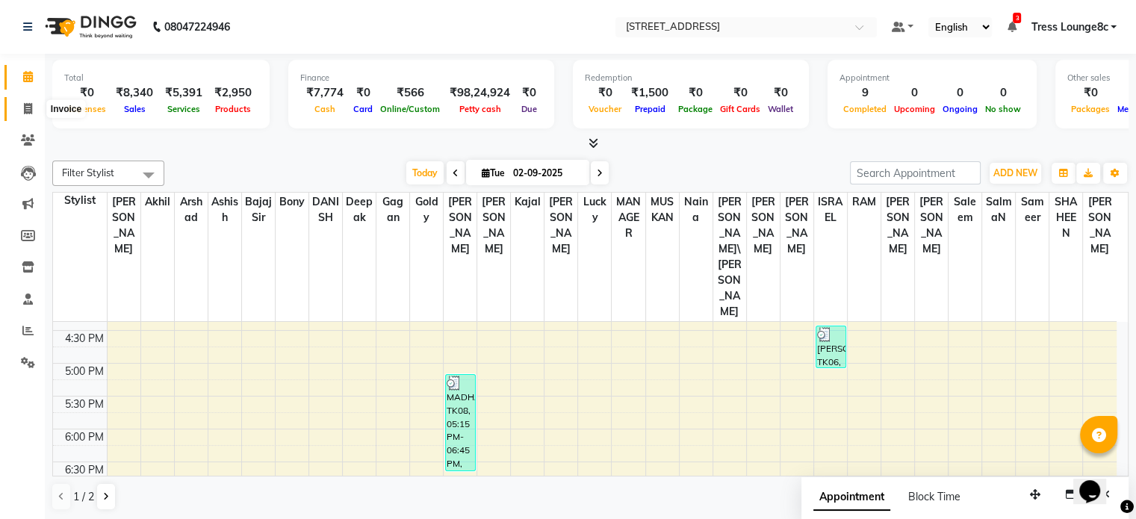
click at [24, 107] on icon at bounding box center [28, 108] width 8 height 11
select select "service"
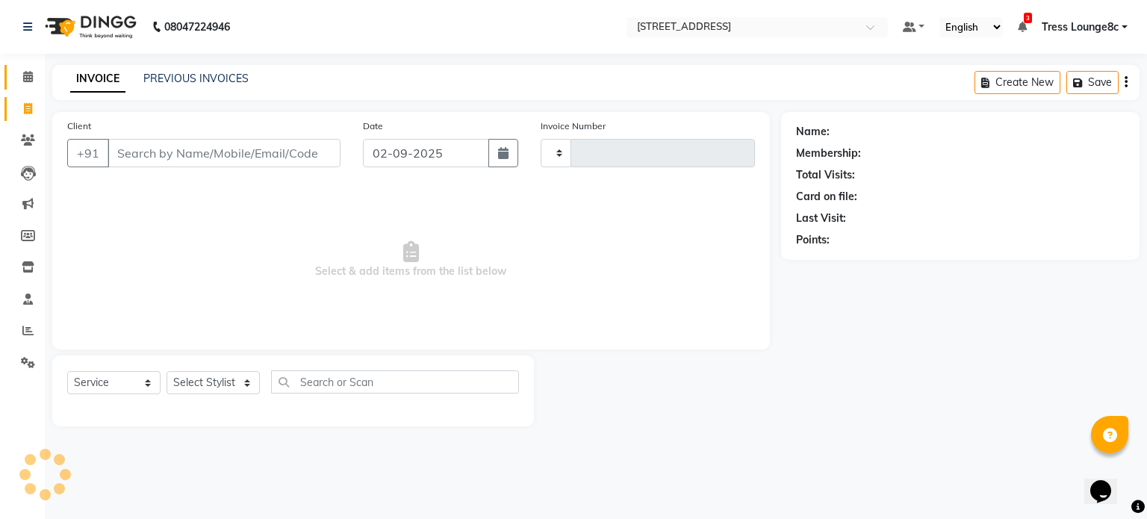
type input "2362"
select select "5703"
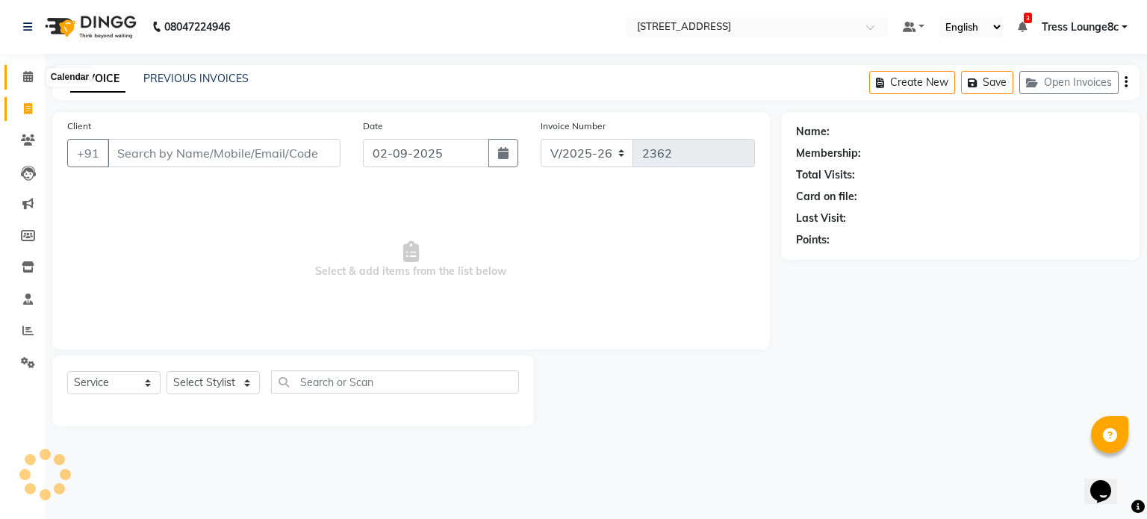
click at [27, 77] on icon at bounding box center [28, 76] width 10 height 11
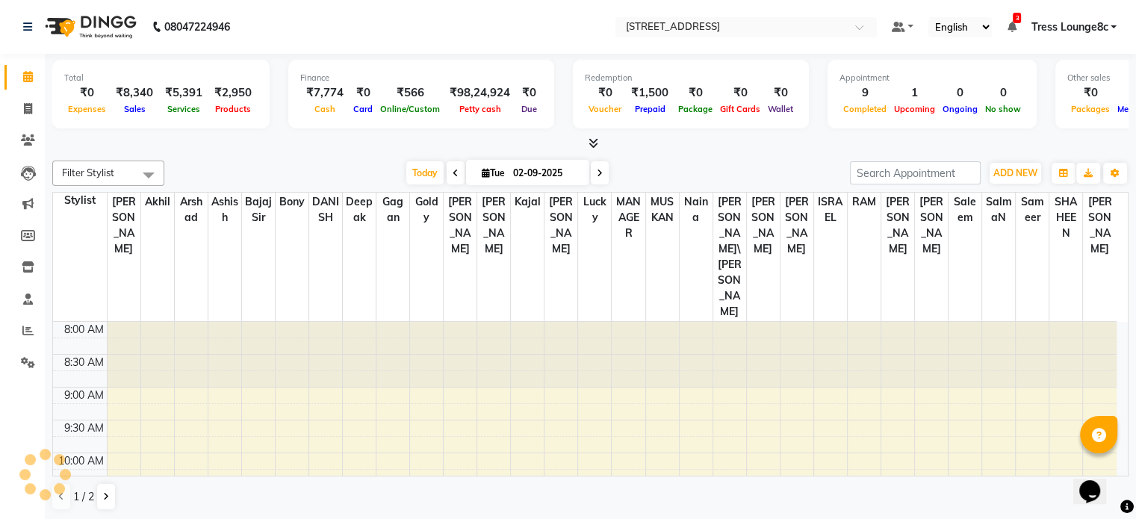
scroll to position [550, 0]
